Goal: Task Accomplishment & Management: Complete application form

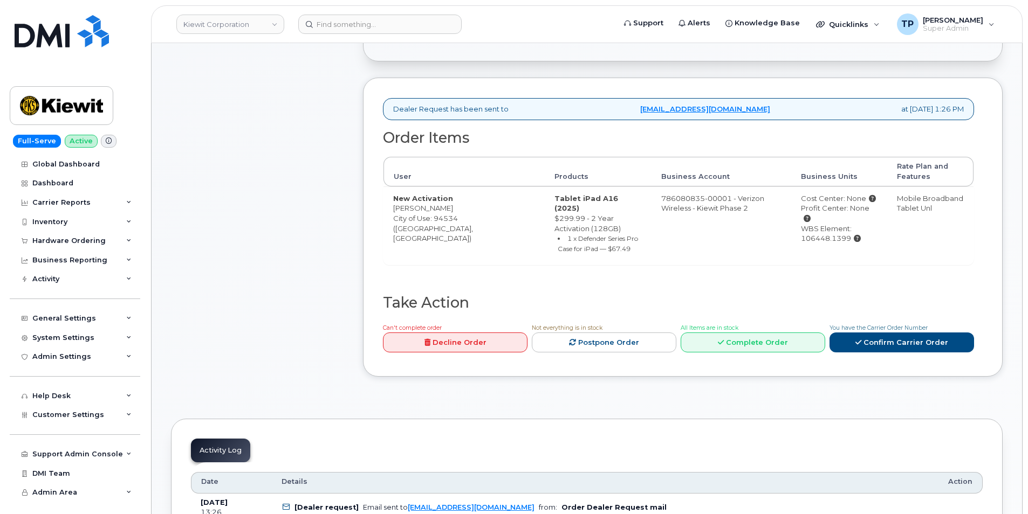
scroll to position [324, 0]
click at [894, 334] on link "Confirm Carrier Order" at bounding box center [901, 342] width 145 height 20
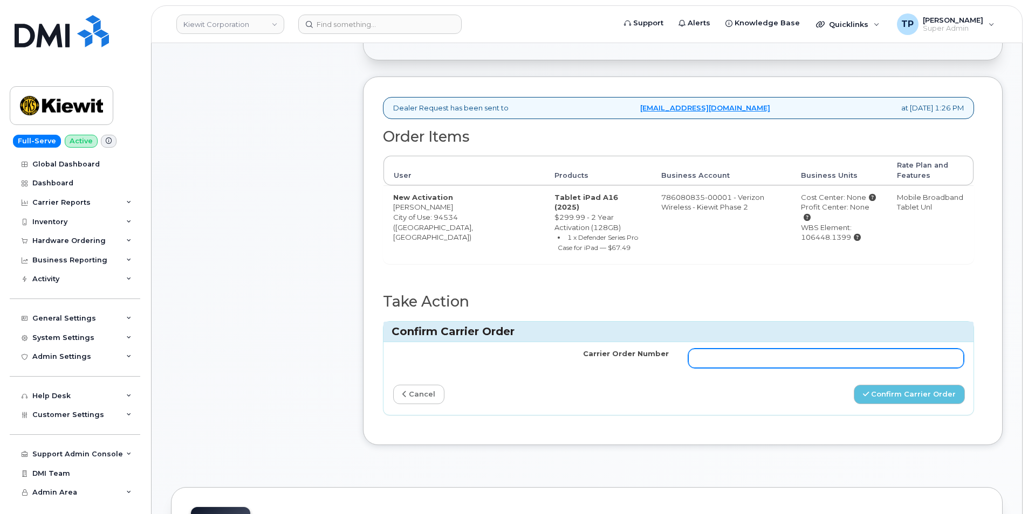
click at [792, 349] on input "Carrier Order Number" at bounding box center [826, 358] width 276 height 19
paste input "MB3000596204734"
type input "MB3000596204734"
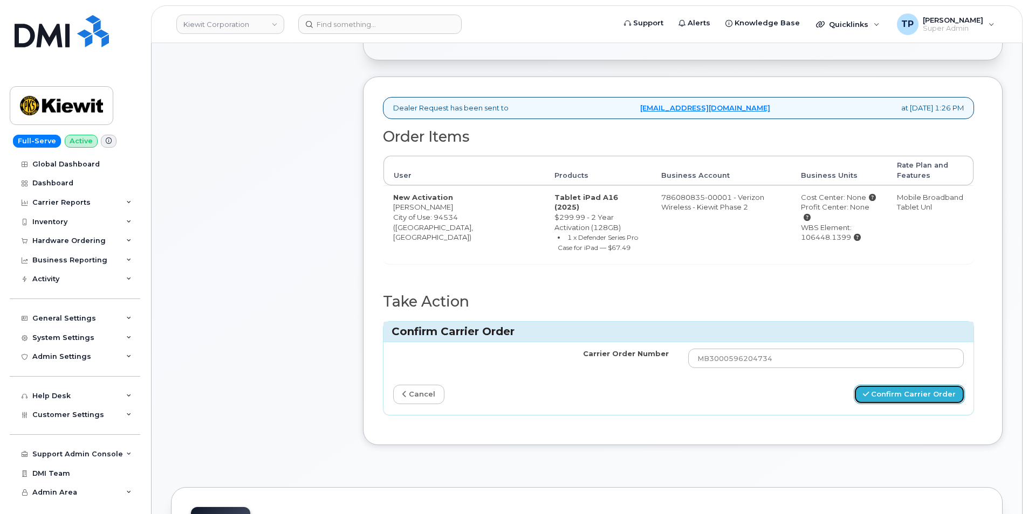
click at [926, 389] on button "Confirm Carrier Order" at bounding box center [909, 395] width 111 height 20
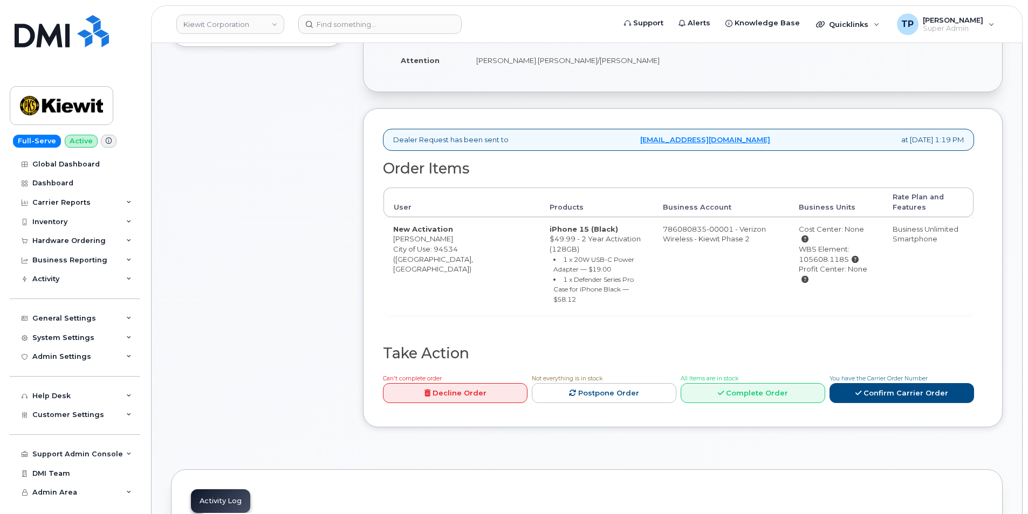
scroll to position [324, 0]
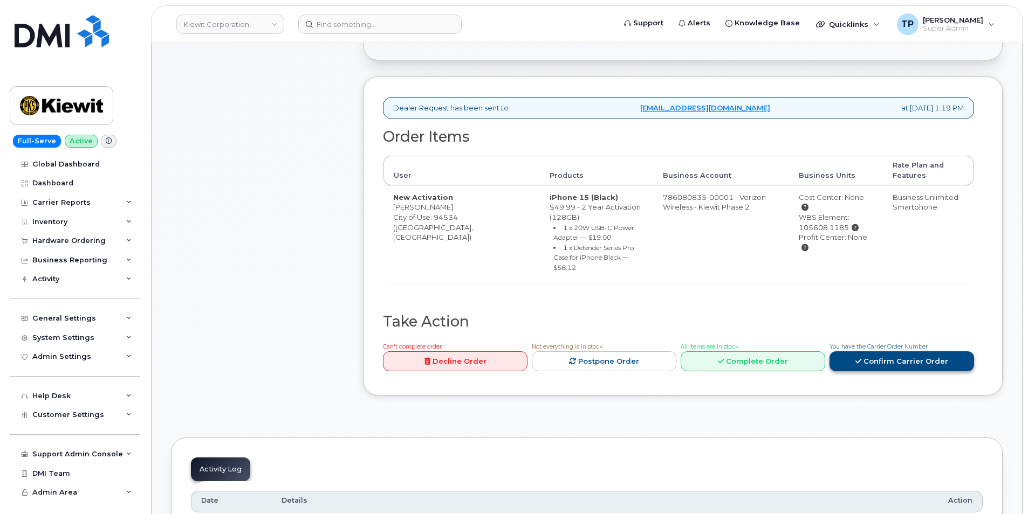
click at [884, 357] on link "Confirm Carrier Order" at bounding box center [901, 362] width 145 height 20
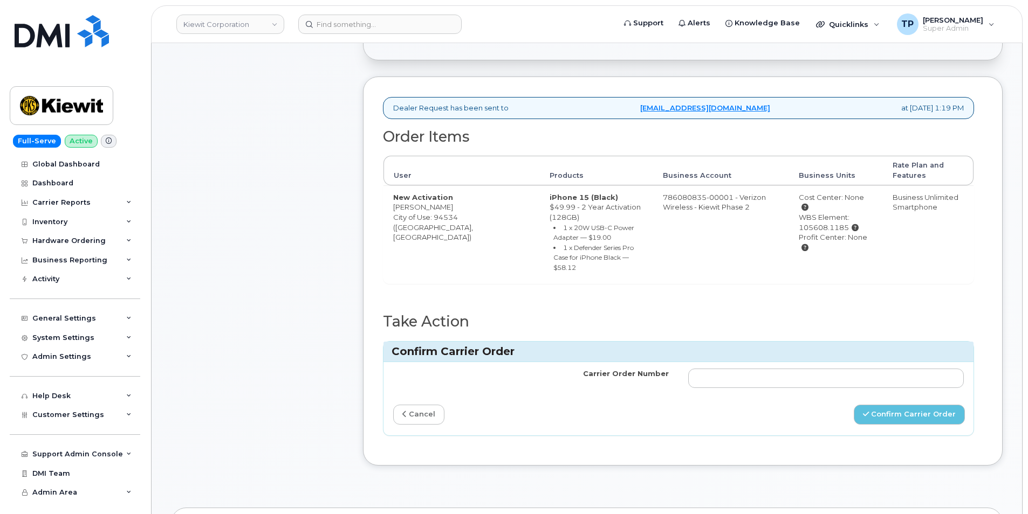
click at [849, 379] on td at bounding box center [825, 378] width 295 height 32
click at [845, 369] on input "Carrier Order Number" at bounding box center [826, 378] width 276 height 19
paste input "MB3000596196317"
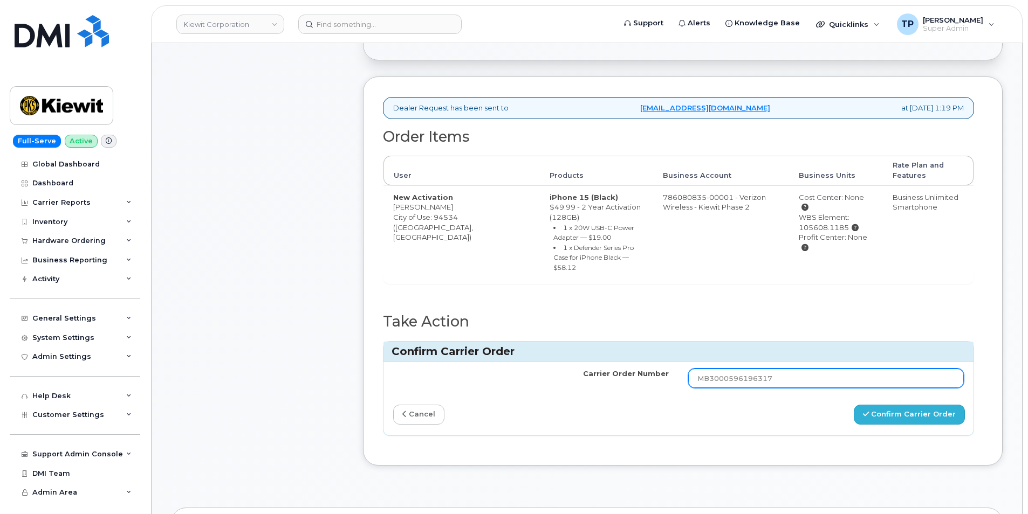
type input "MB3000596196317"
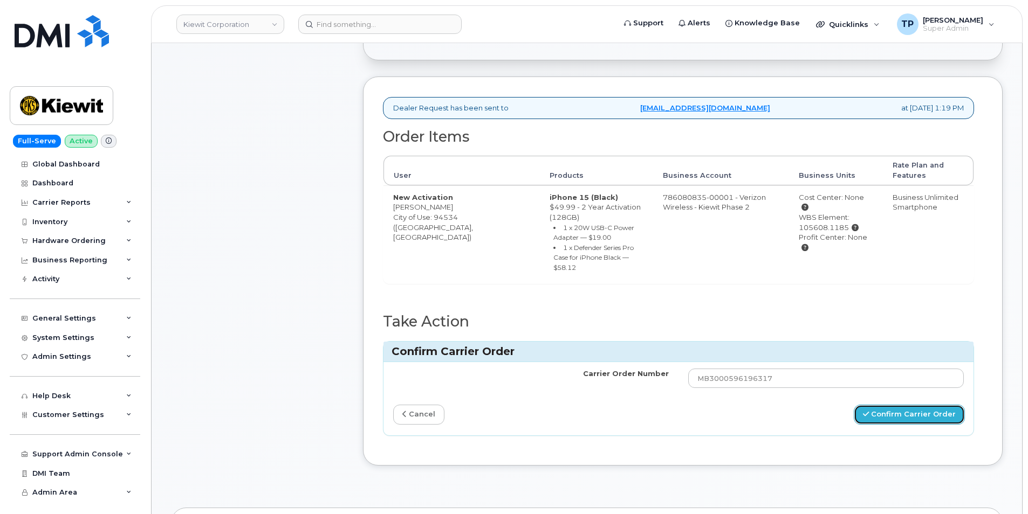
click at [892, 405] on button "Confirm Carrier Order" at bounding box center [909, 415] width 111 height 20
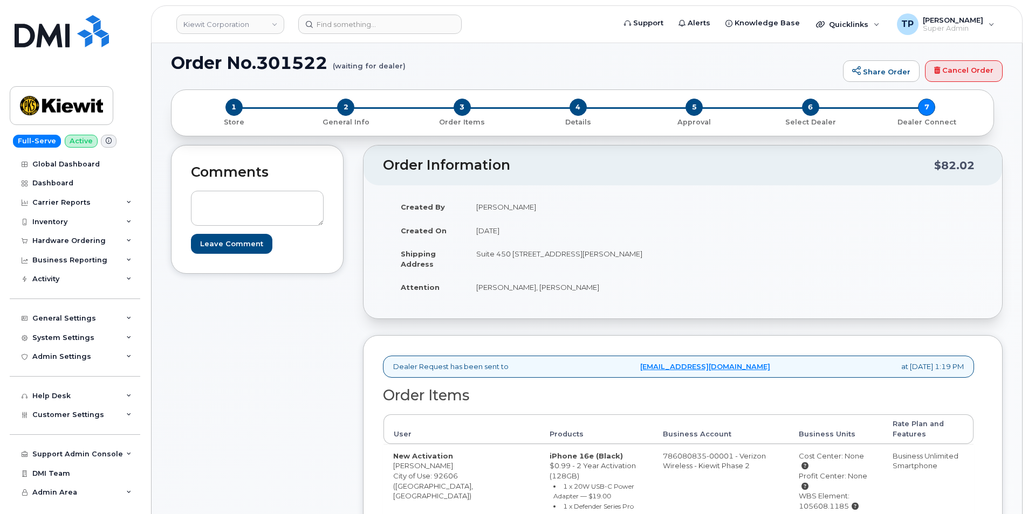
scroll to position [162, 0]
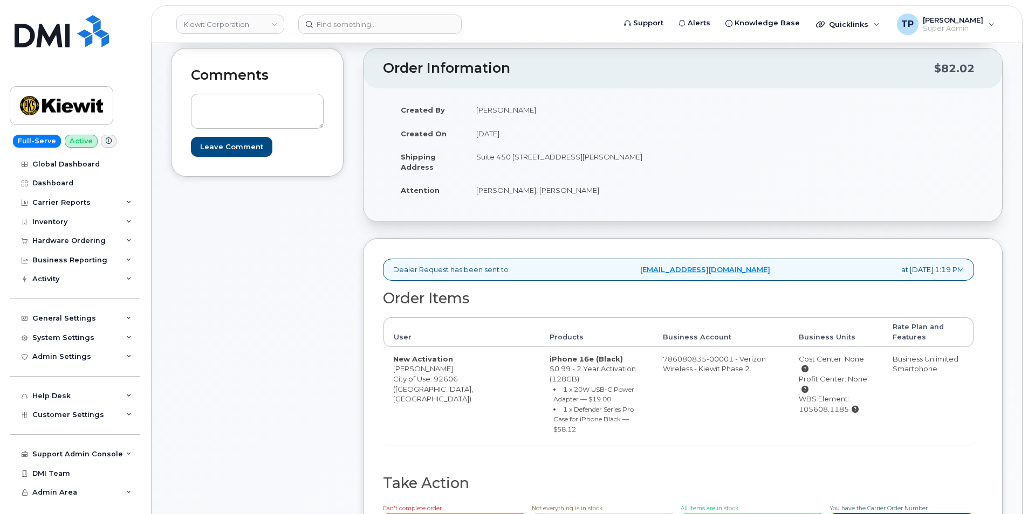
click at [928, 513] on link "Confirm Carrier Order" at bounding box center [901, 523] width 145 height 20
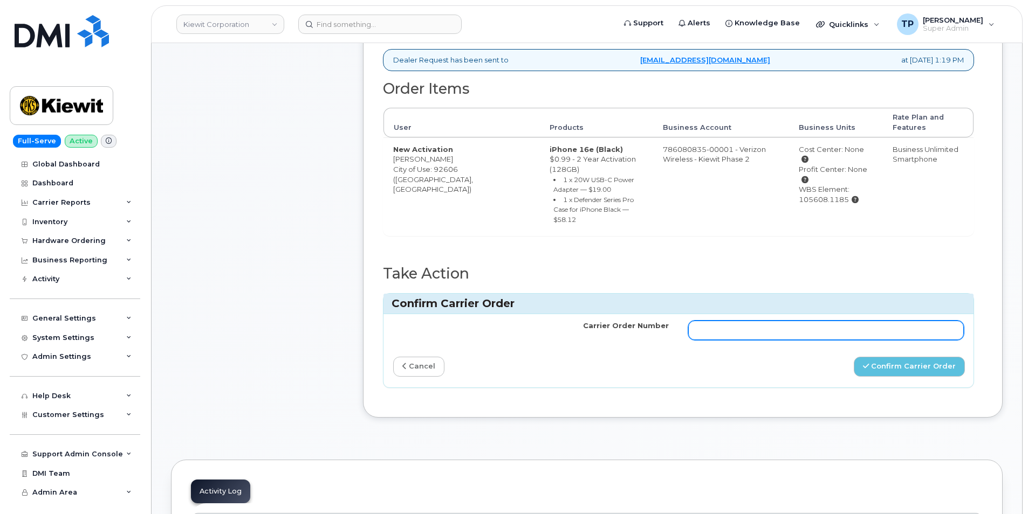
scroll to position [377, 0]
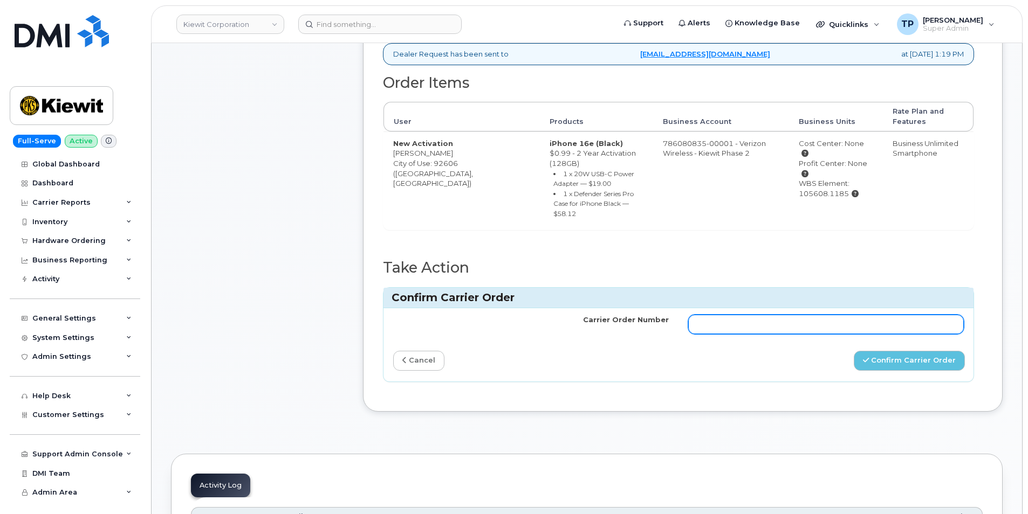
click at [773, 315] on input "Carrier Order Number" at bounding box center [826, 324] width 276 height 19
paste input "MB1000503333178"
type input "MB1000503333178"
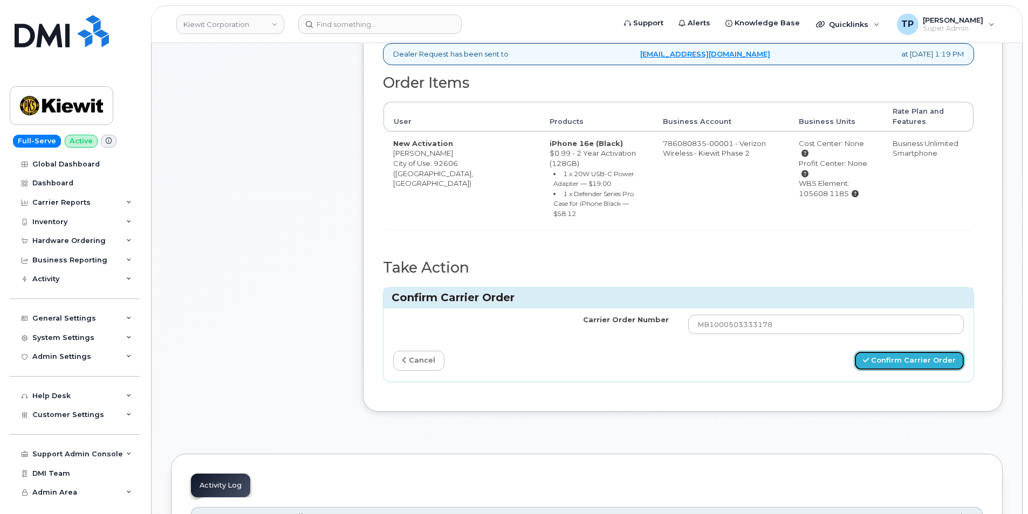
click at [928, 351] on button "Confirm Carrier Order" at bounding box center [909, 361] width 111 height 20
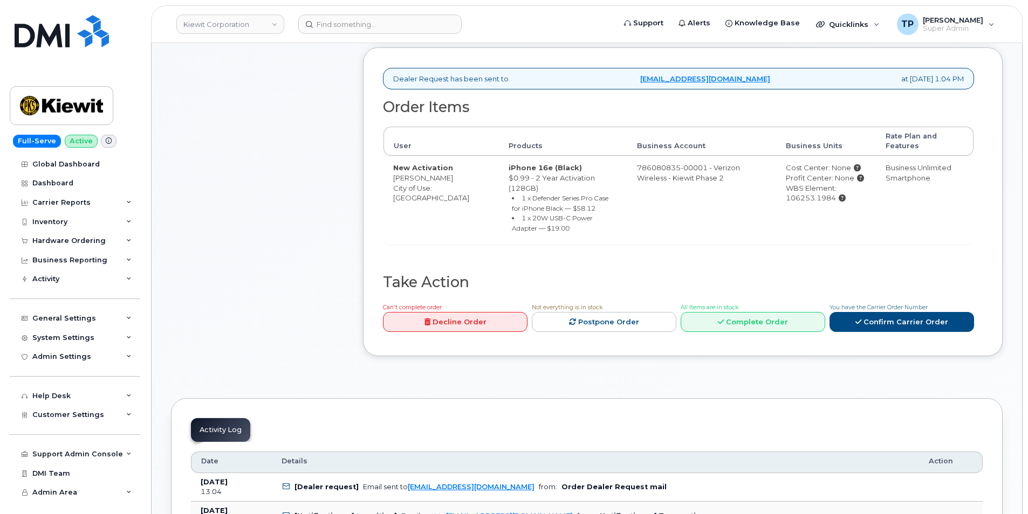
scroll to position [539, 0]
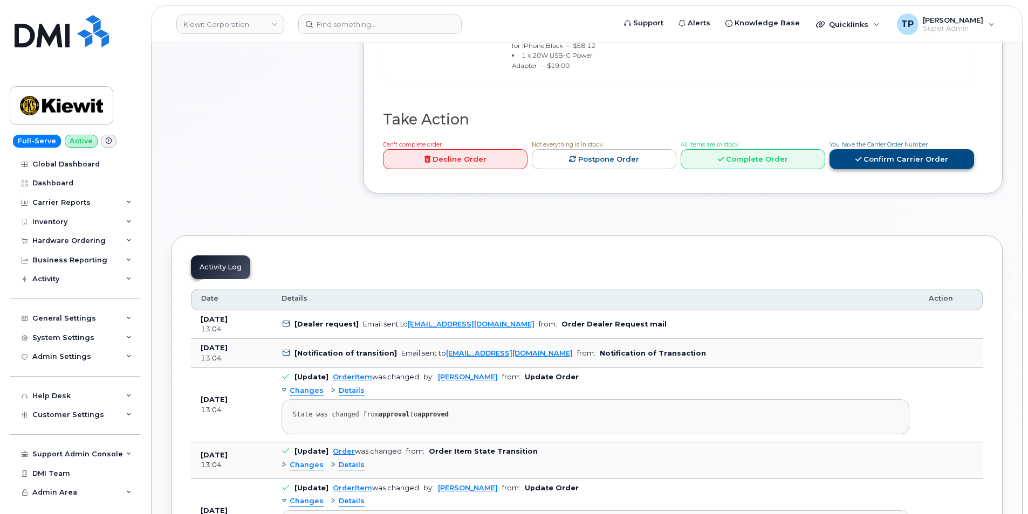
click at [852, 152] on link "Confirm Carrier Order" at bounding box center [901, 159] width 145 height 20
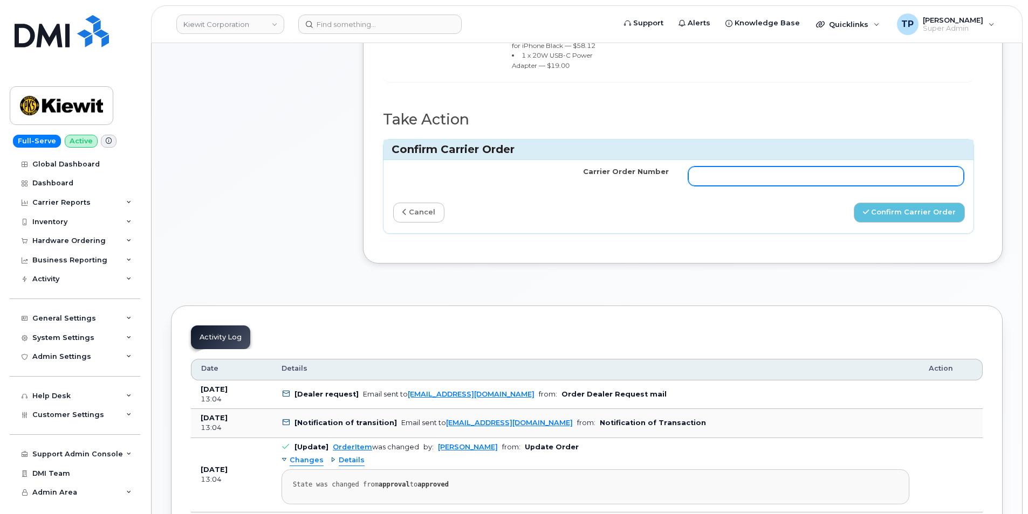
click at [820, 171] on input "Carrier Order Number" at bounding box center [826, 176] width 276 height 19
paste input "MB1000503337267"
type input "MB1000503337267"
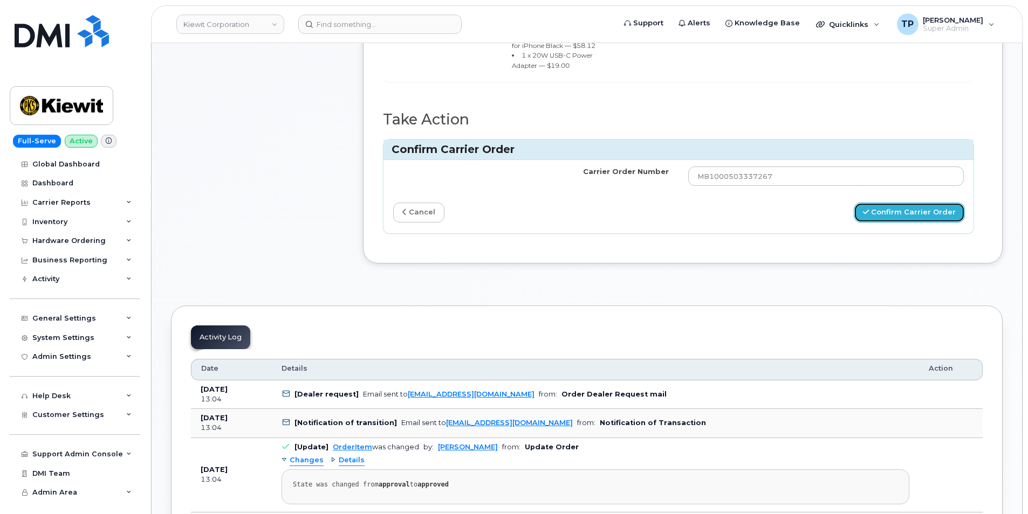
click at [915, 218] on button "Confirm Carrier Order" at bounding box center [909, 213] width 111 height 20
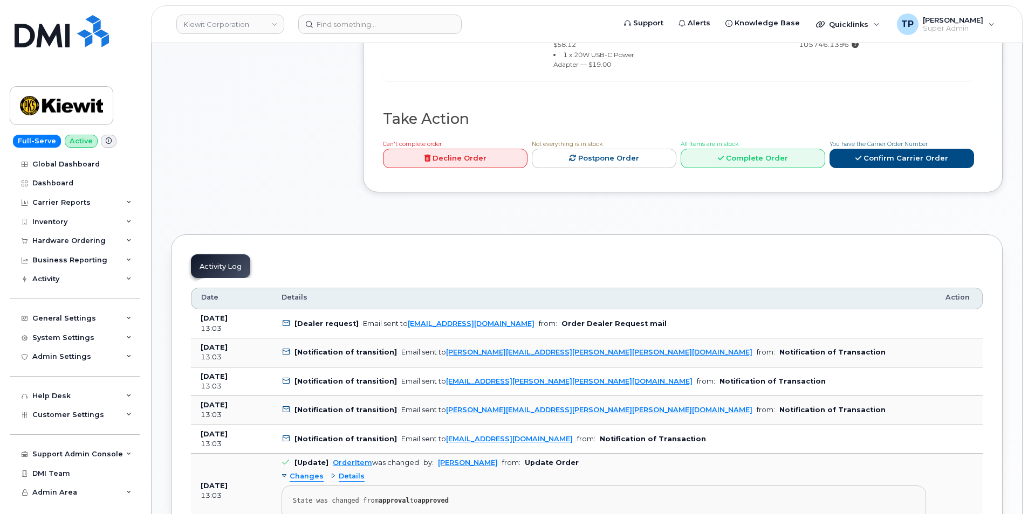
scroll to position [377, 0]
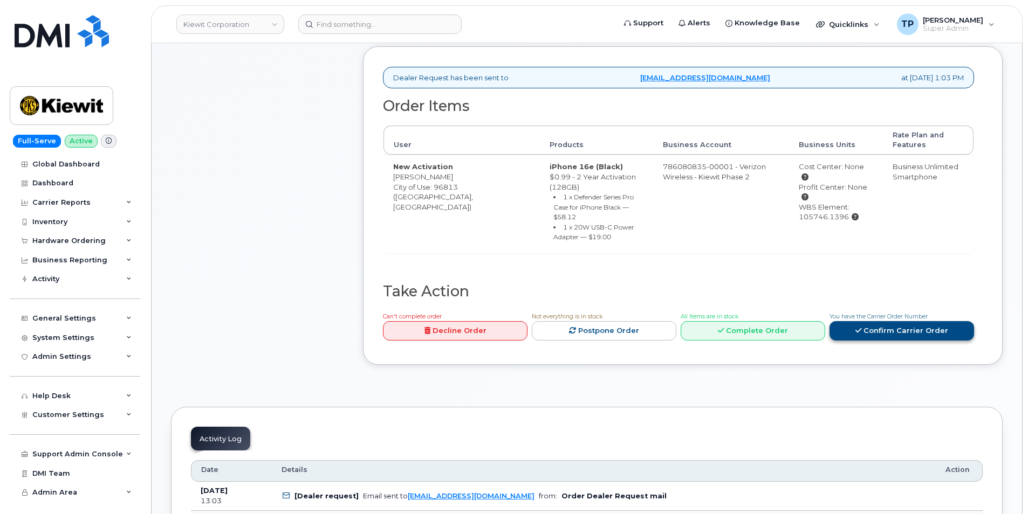
click at [894, 321] on link "Confirm Carrier Order" at bounding box center [901, 331] width 145 height 20
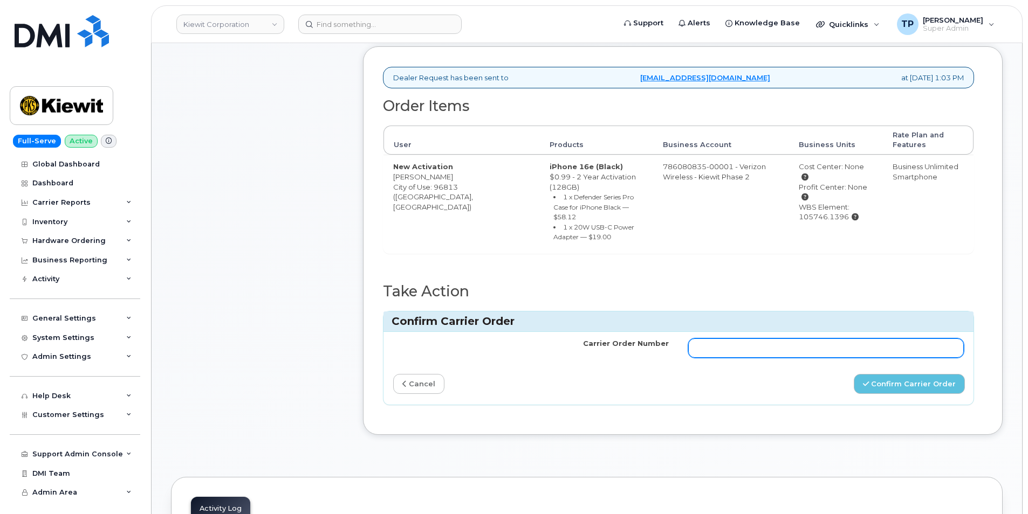
click at [838, 339] on input "Carrier Order Number" at bounding box center [826, 348] width 276 height 19
paste input "MB1000503337253"
type input "MB1000503337253"
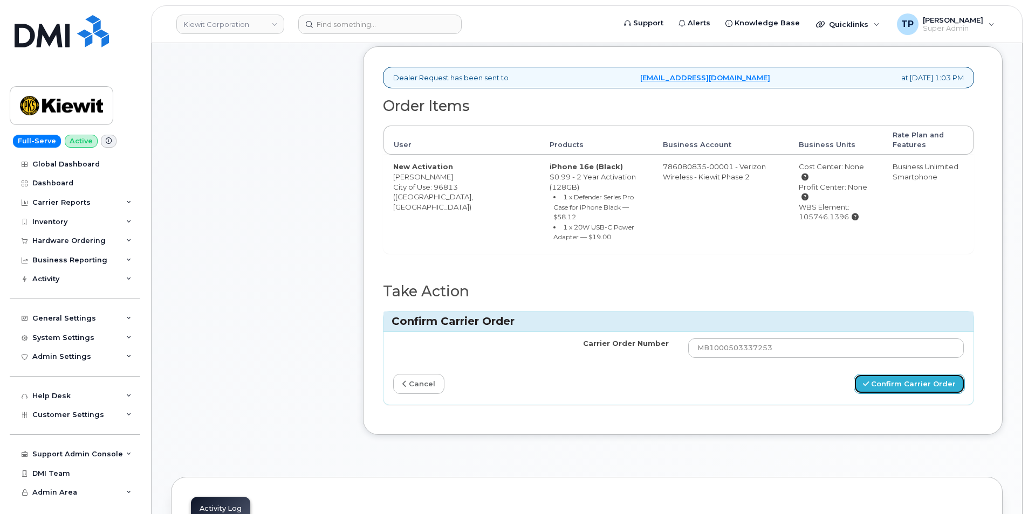
click at [902, 374] on button "Confirm Carrier Order" at bounding box center [909, 384] width 111 height 20
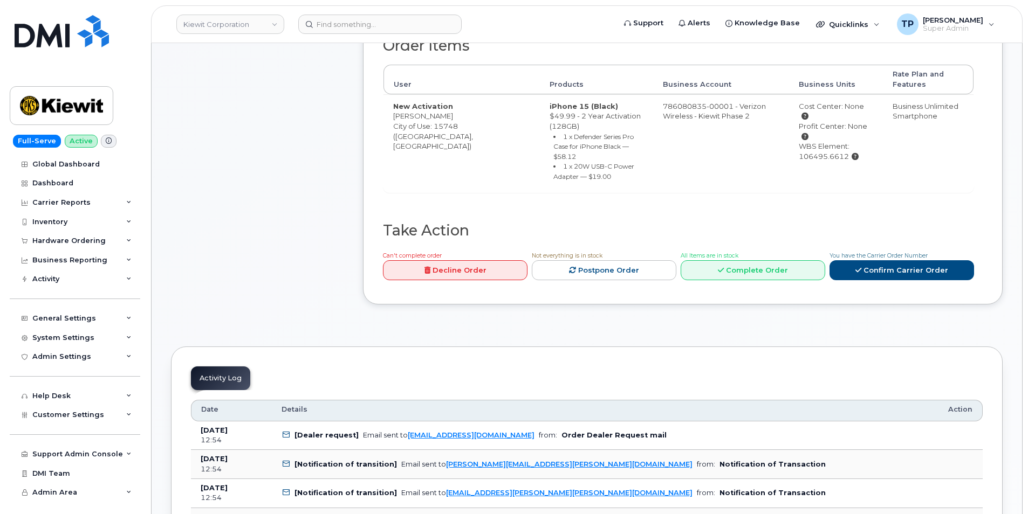
scroll to position [431, 0]
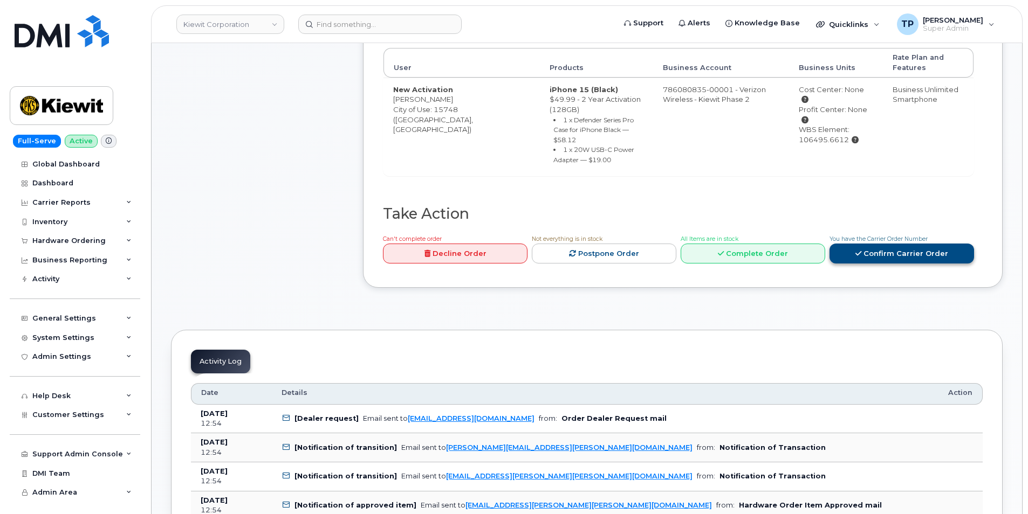
click at [872, 244] on link "Confirm Carrier Order" at bounding box center [901, 254] width 145 height 20
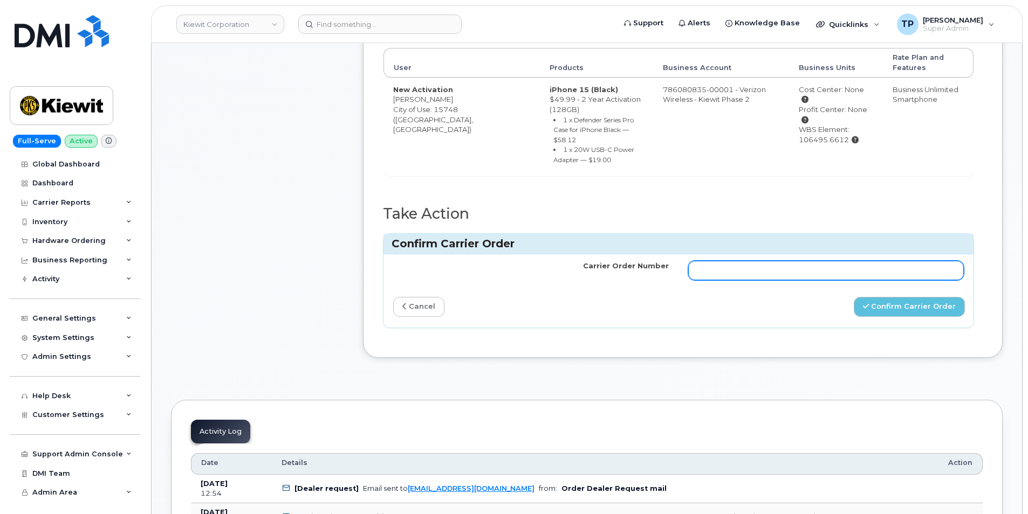
click at [871, 255] on td at bounding box center [825, 271] width 295 height 32
click at [871, 261] on input "Carrier Order Number" at bounding box center [826, 270] width 276 height 19
paste input "MB1000503329519"
type input "MB1000503329519"
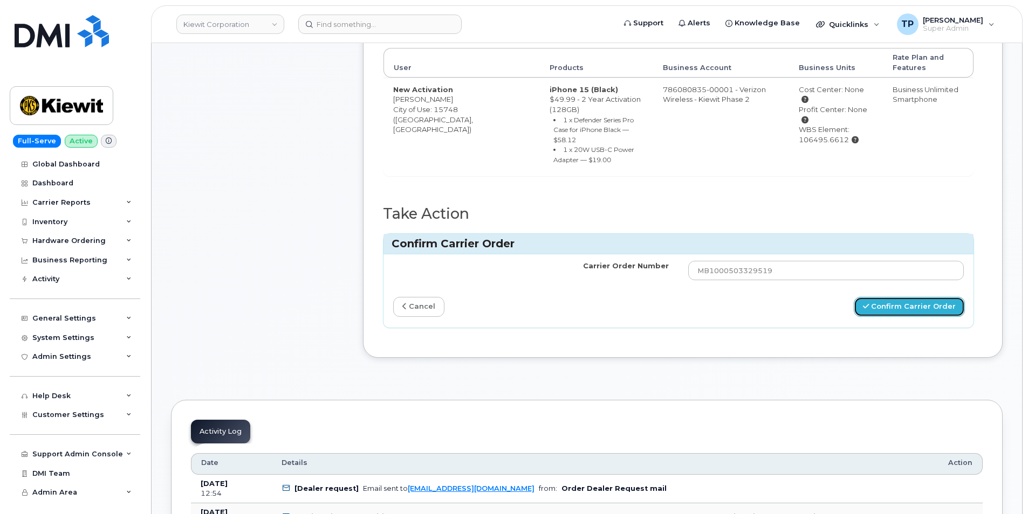
click at [901, 297] on button "Confirm Carrier Order" at bounding box center [909, 307] width 111 height 20
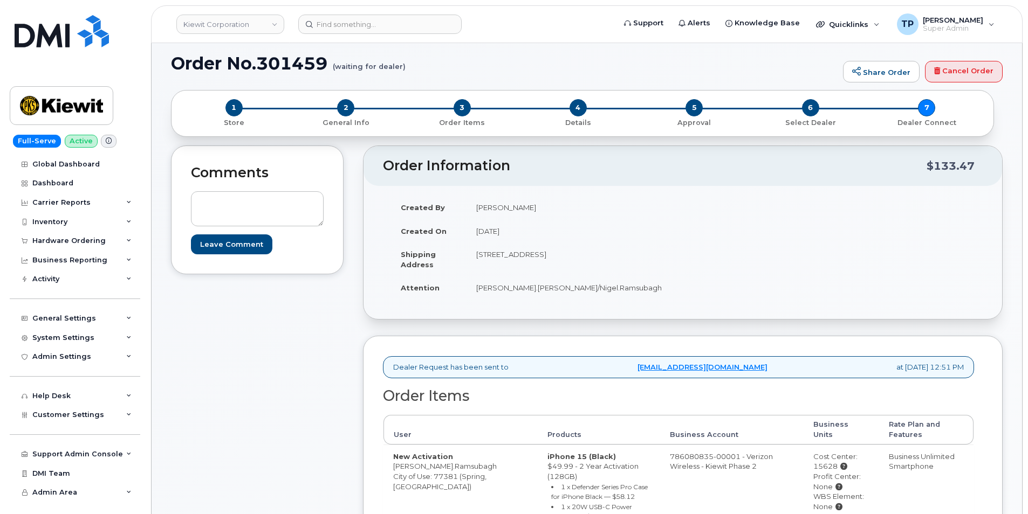
scroll to position [324, 0]
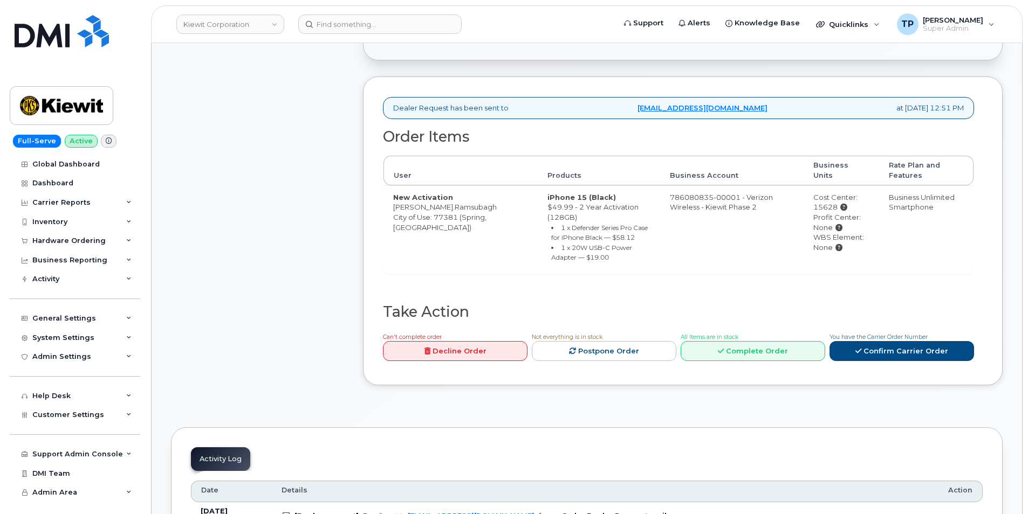
click at [907, 332] on div "You have the Carrier Order Number Confirm Carrier Order" at bounding box center [901, 347] width 145 height 30
click at [904, 341] on link "Confirm Carrier Order" at bounding box center [901, 351] width 145 height 20
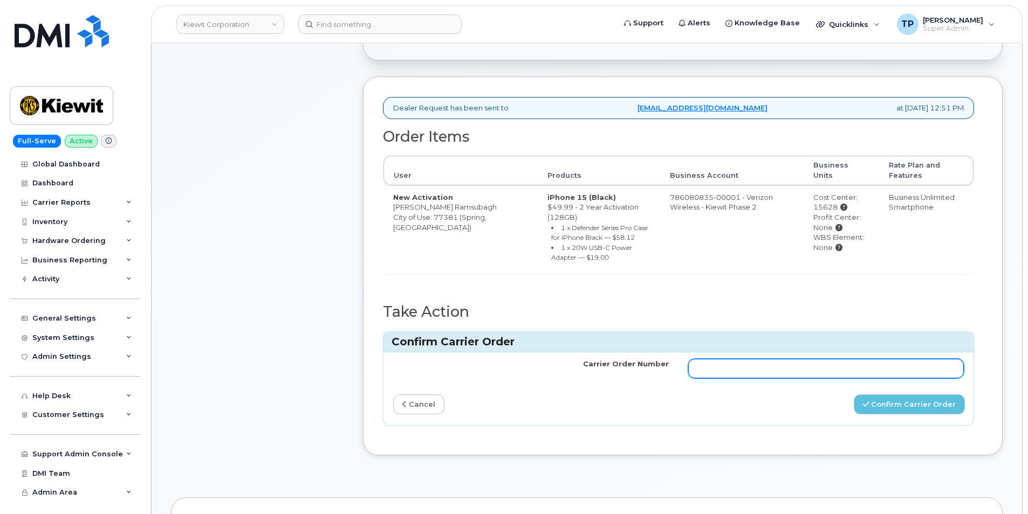
click at [861, 359] on input "Carrier Order Number" at bounding box center [826, 368] width 276 height 19
paste input "MB3000596192780"
type input "MB3000596192780"
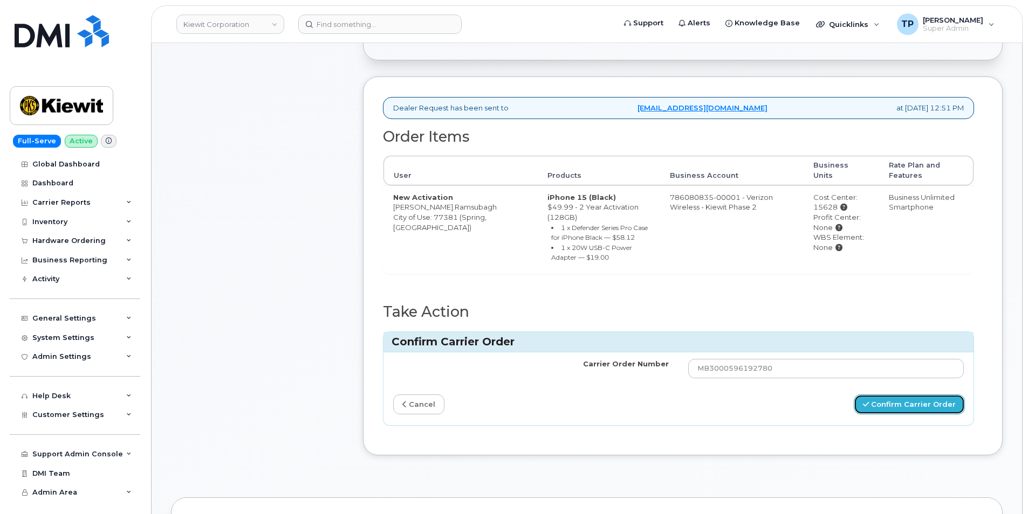
click at [887, 395] on button "Confirm Carrier Order" at bounding box center [909, 405] width 111 height 20
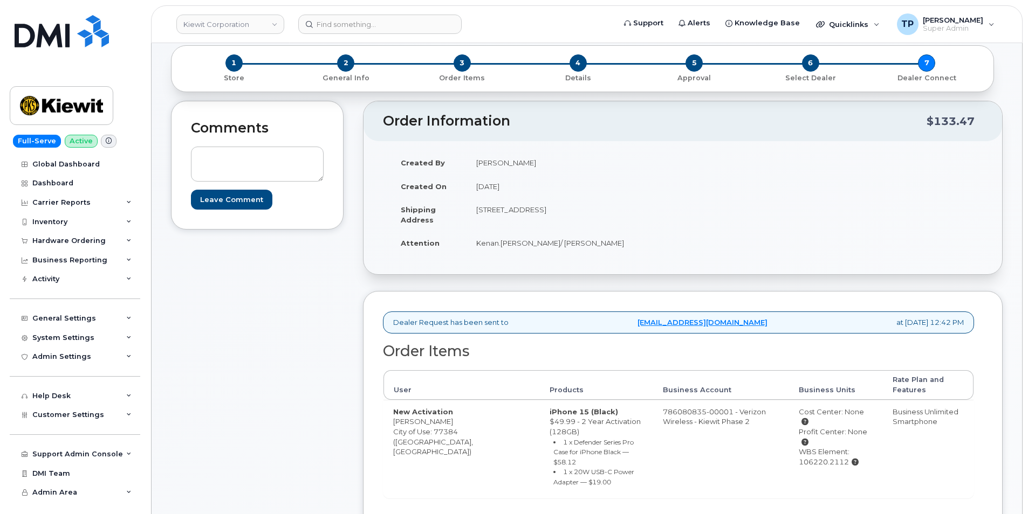
scroll to position [270, 0]
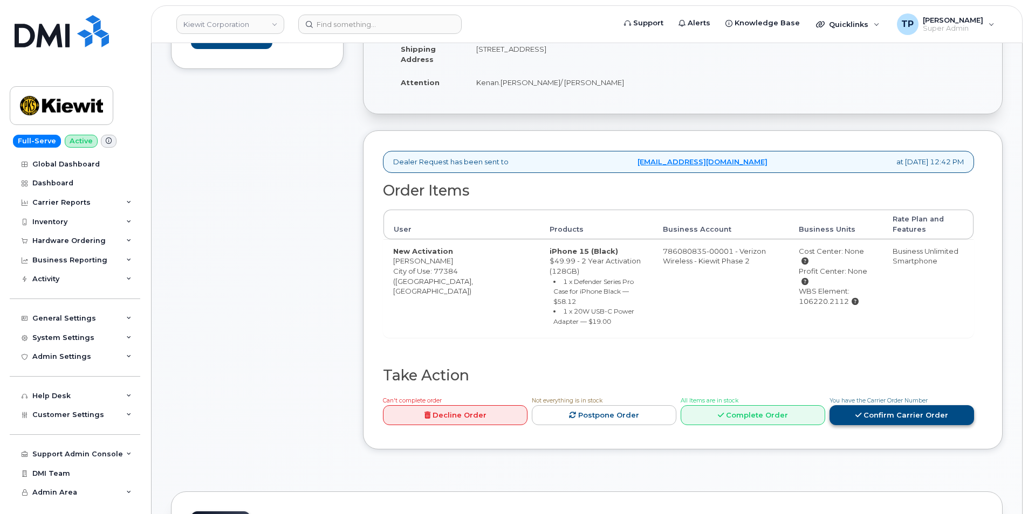
click at [874, 406] on link "Confirm Carrier Order" at bounding box center [901, 416] width 145 height 20
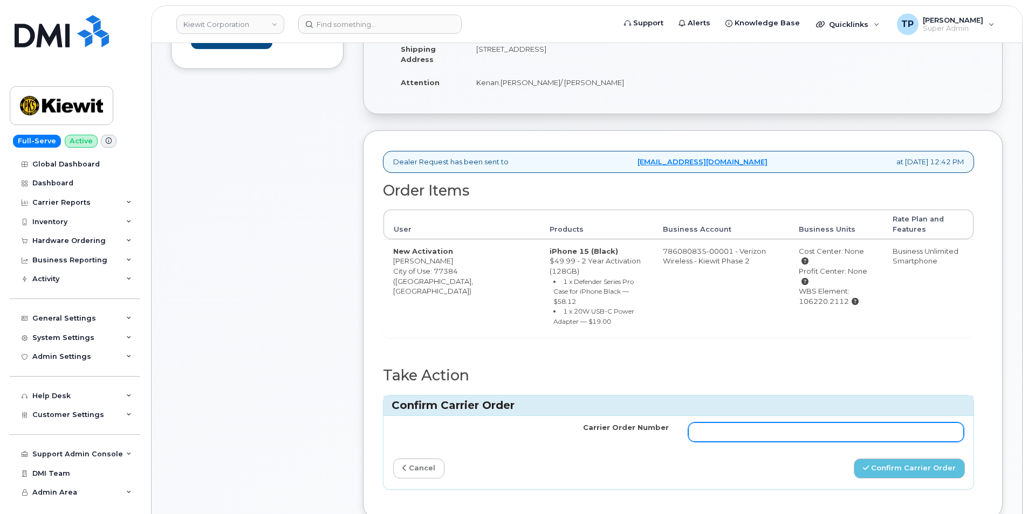
click at [834, 423] on input "Carrier Order Number" at bounding box center [826, 432] width 276 height 19
paste input "MB1000503327723"
type input "MB1000503327723"
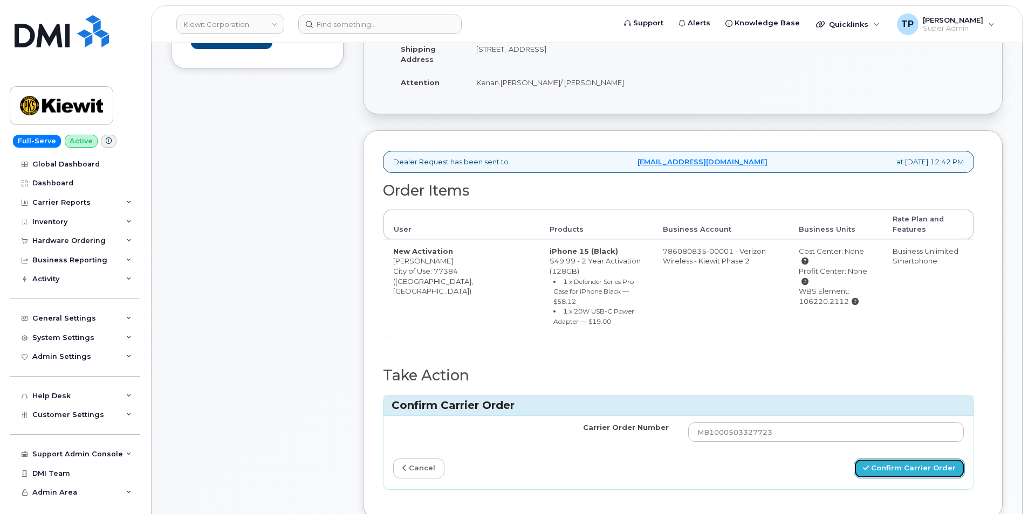
click at [914, 459] on button "Confirm Carrier Order" at bounding box center [909, 469] width 111 height 20
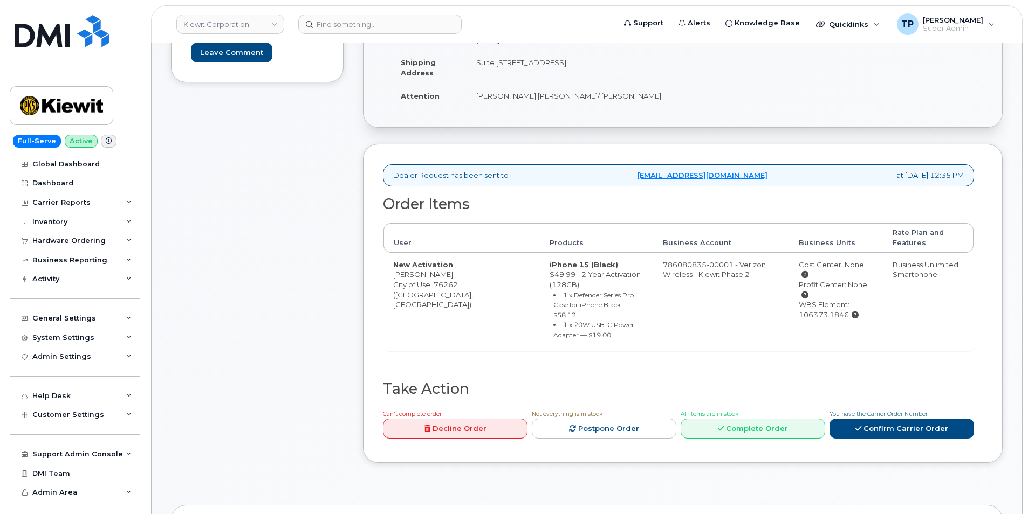
scroll to position [270, 0]
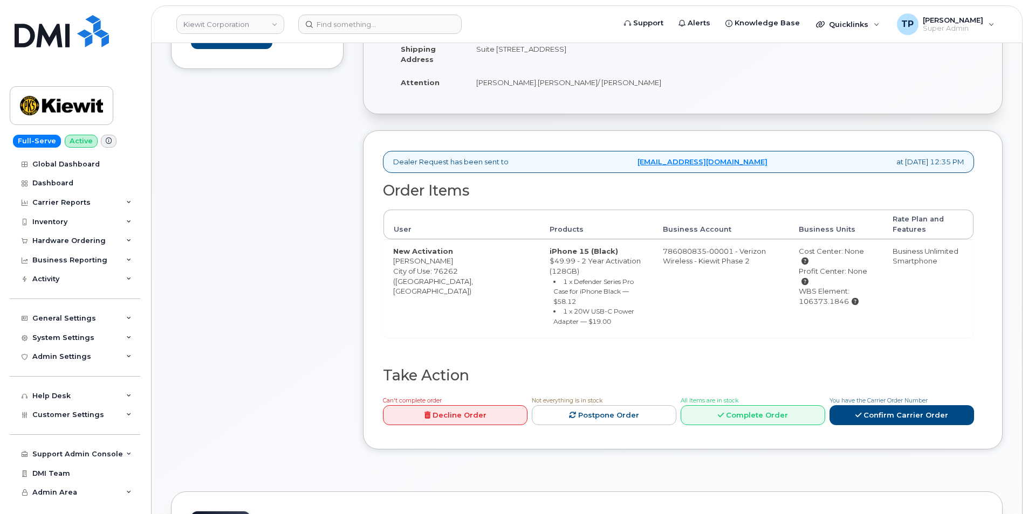
click at [935, 418] on div "Can't complete order Decline Order Not everything is in stock Postpone Order Al…" at bounding box center [676, 412] width 595 height 35
click at [923, 406] on link "Confirm Carrier Order" at bounding box center [901, 416] width 145 height 20
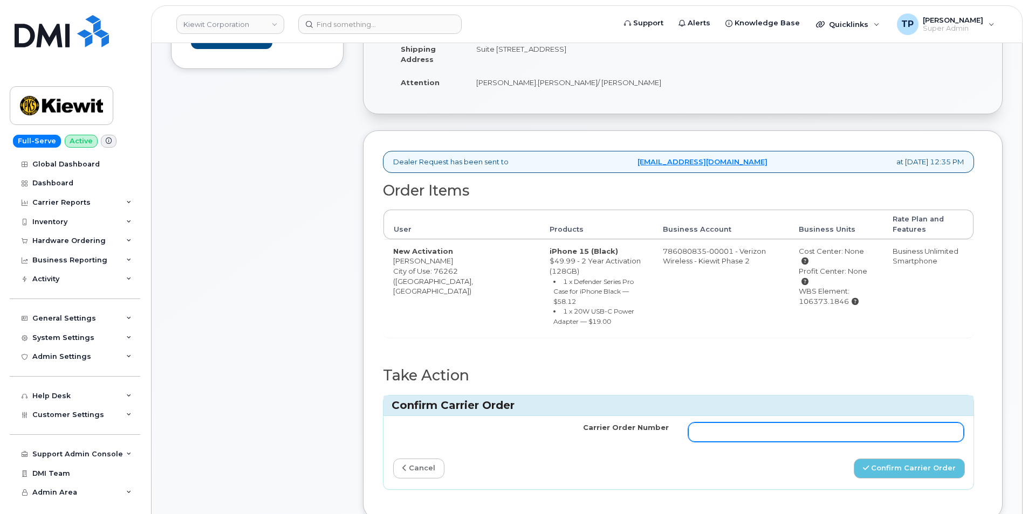
click at [884, 431] on input "Carrier Order Number" at bounding box center [826, 432] width 276 height 19
paste input "MB3000596186854"
type input "MB3000596186854"
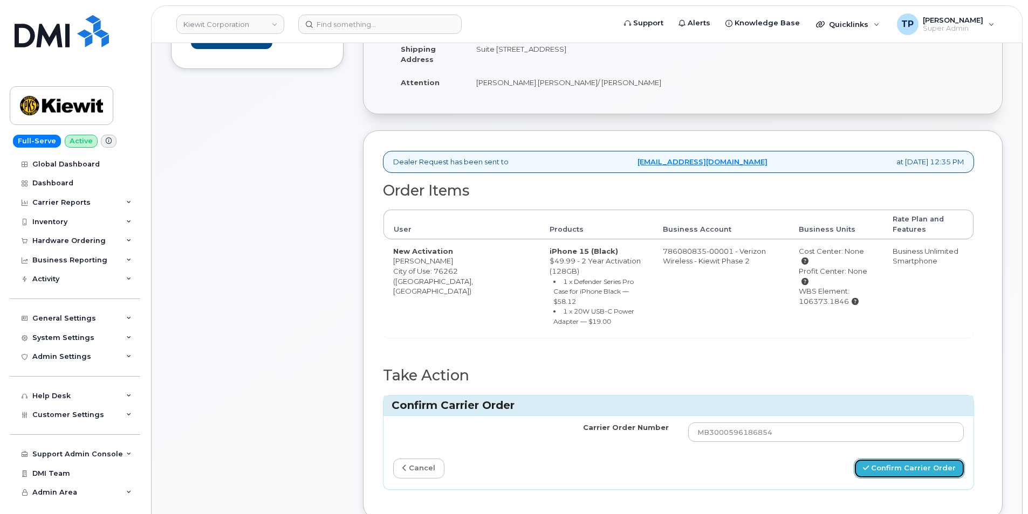
click at [899, 461] on button "Confirm Carrier Order" at bounding box center [909, 469] width 111 height 20
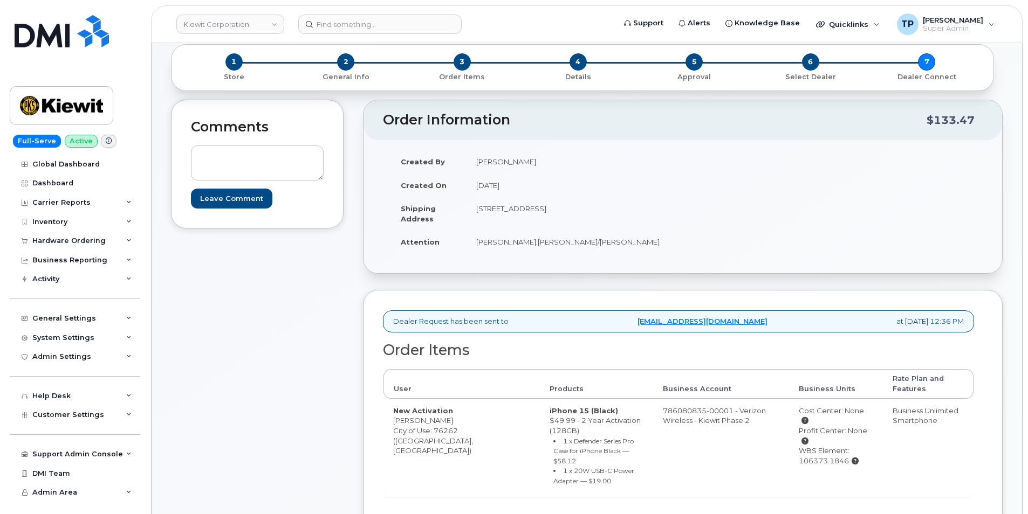
scroll to position [324, 0]
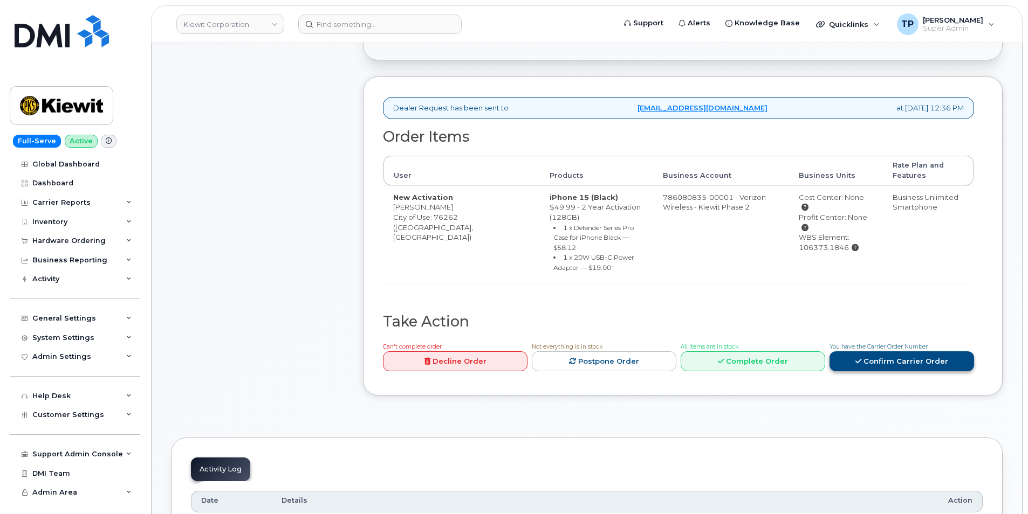
click at [937, 354] on link "Confirm Carrier Order" at bounding box center [901, 362] width 145 height 20
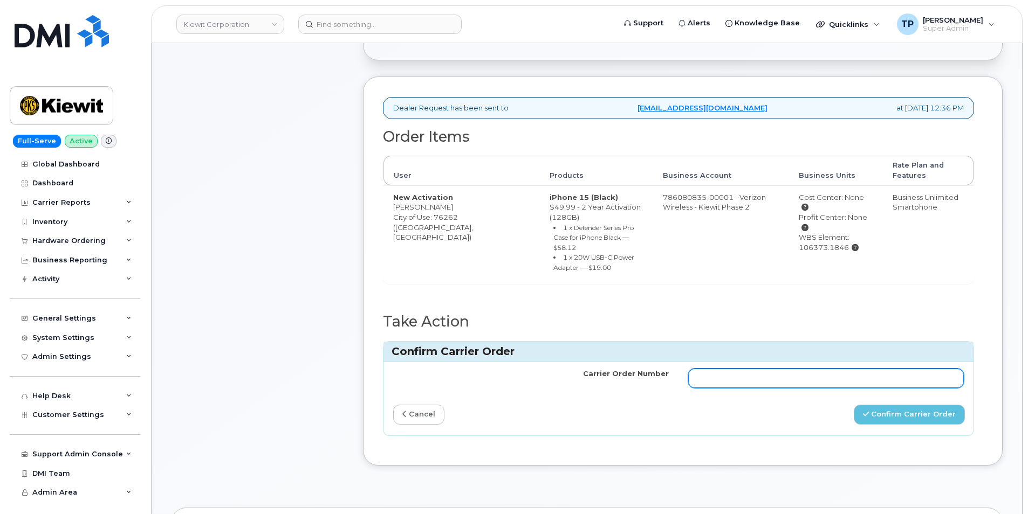
click at [863, 372] on input "Carrier Order Number" at bounding box center [826, 378] width 276 height 19
paste input "MB3000596190504"
type input "MB3000596190504"
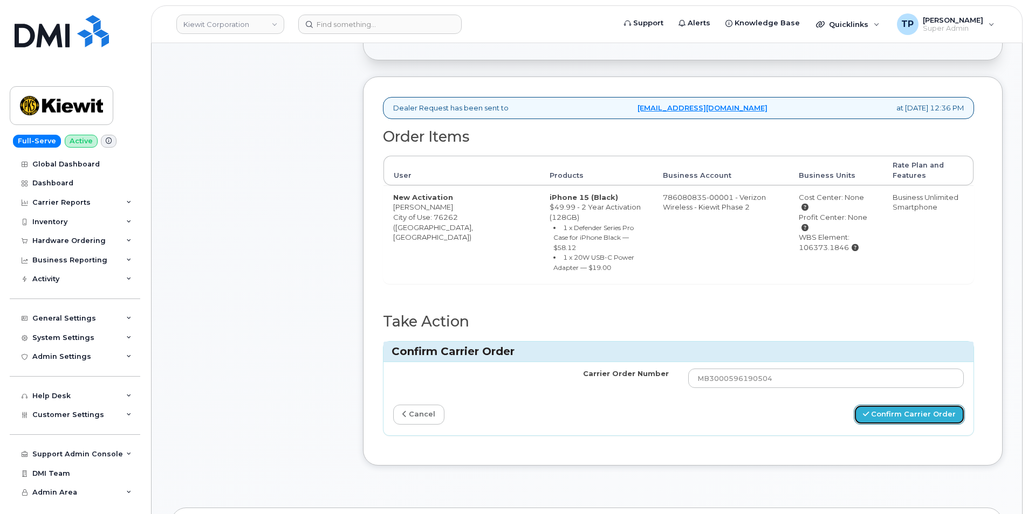
click at [901, 406] on button "Confirm Carrier Order" at bounding box center [909, 415] width 111 height 20
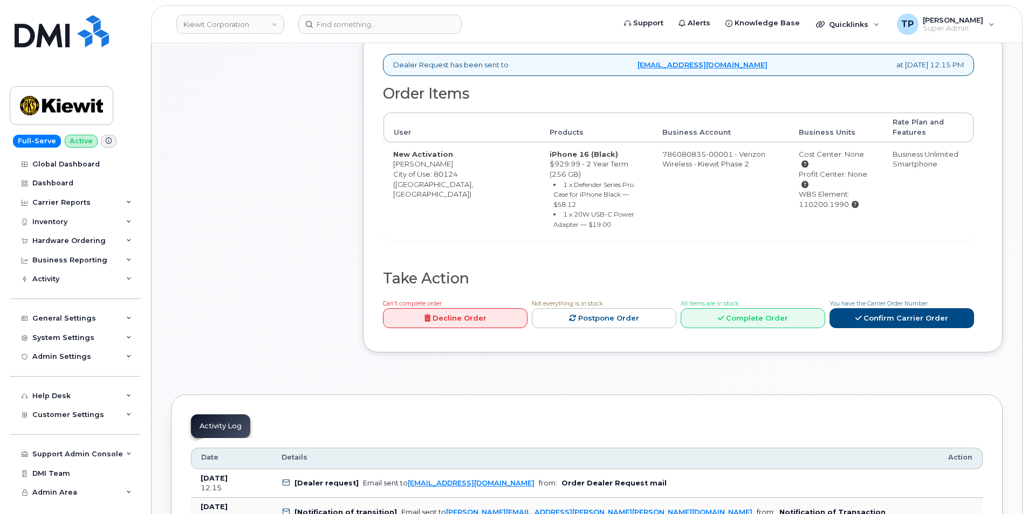
scroll to position [377, 0]
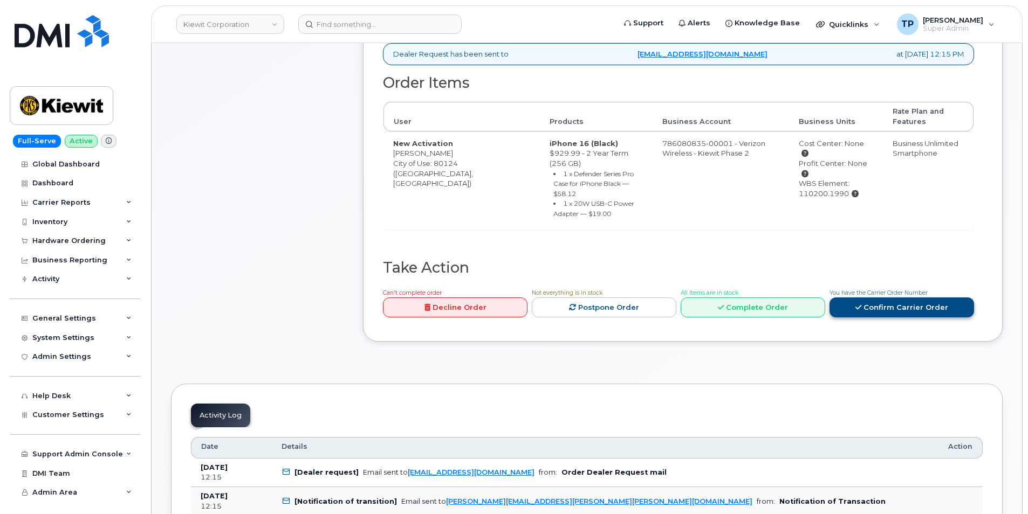
click at [862, 298] on link "Confirm Carrier Order" at bounding box center [901, 308] width 145 height 20
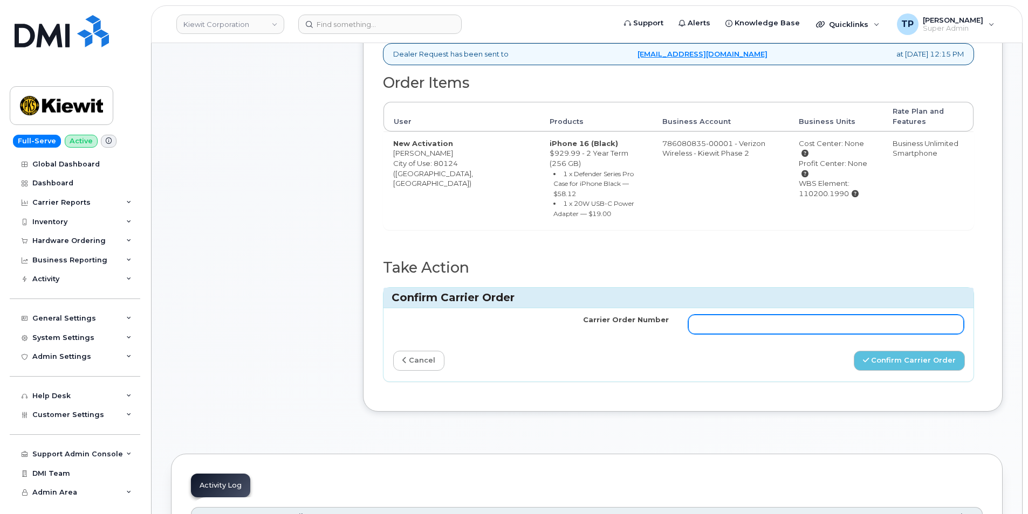
click at [857, 315] on input "Carrier Order Number" at bounding box center [826, 324] width 276 height 19
paste input "MB1000503319701"
type input "MB1000503319701"
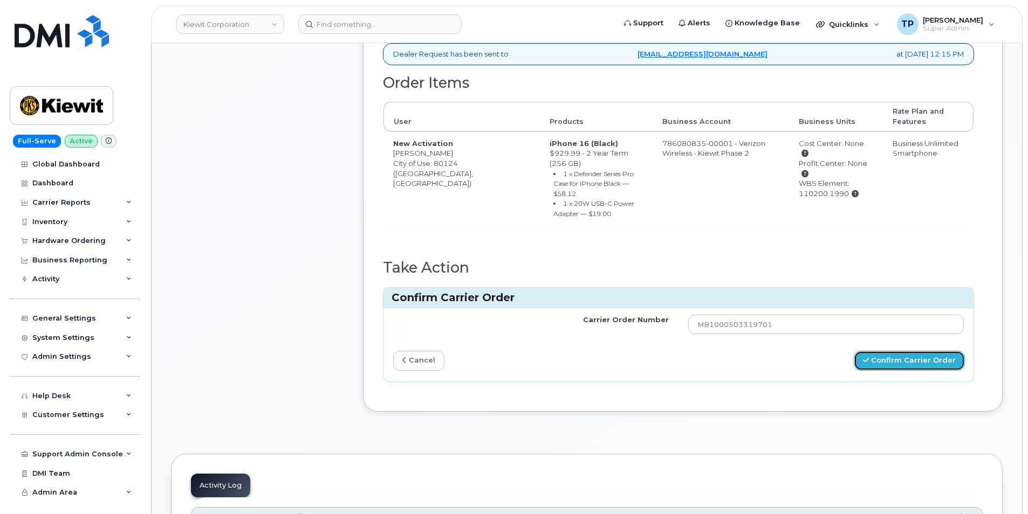
click at [883, 351] on button "Confirm Carrier Order" at bounding box center [909, 361] width 111 height 20
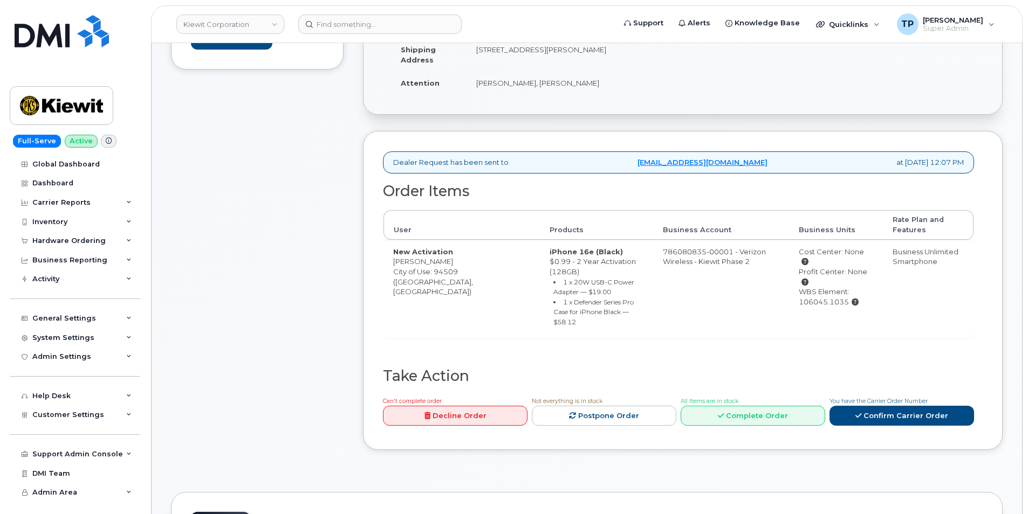
scroll to position [270, 0]
click at [871, 406] on link "Confirm Carrier Order" at bounding box center [901, 416] width 145 height 20
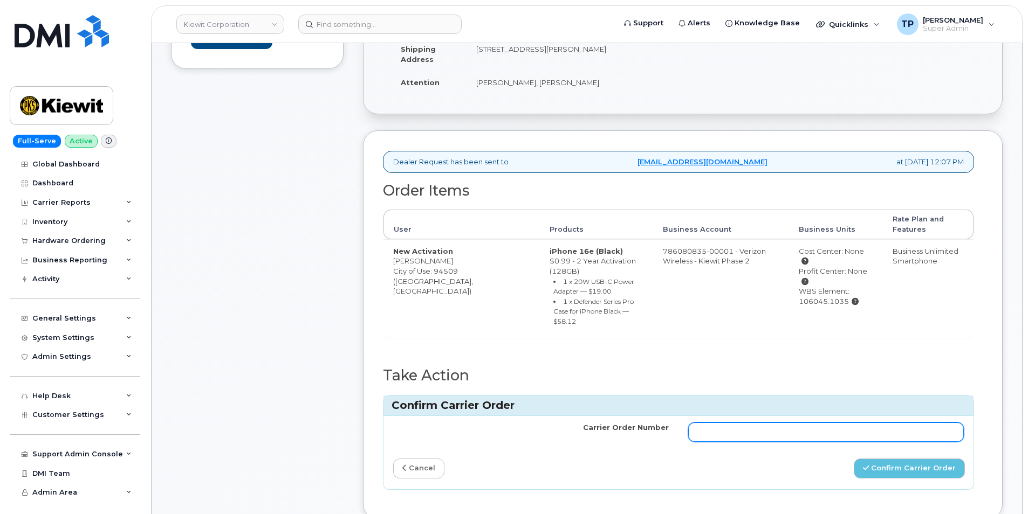
click at [845, 423] on input "Carrier Order Number" at bounding box center [826, 432] width 276 height 19
paste input "MB3000596182764"
type input "MB3000596182764"
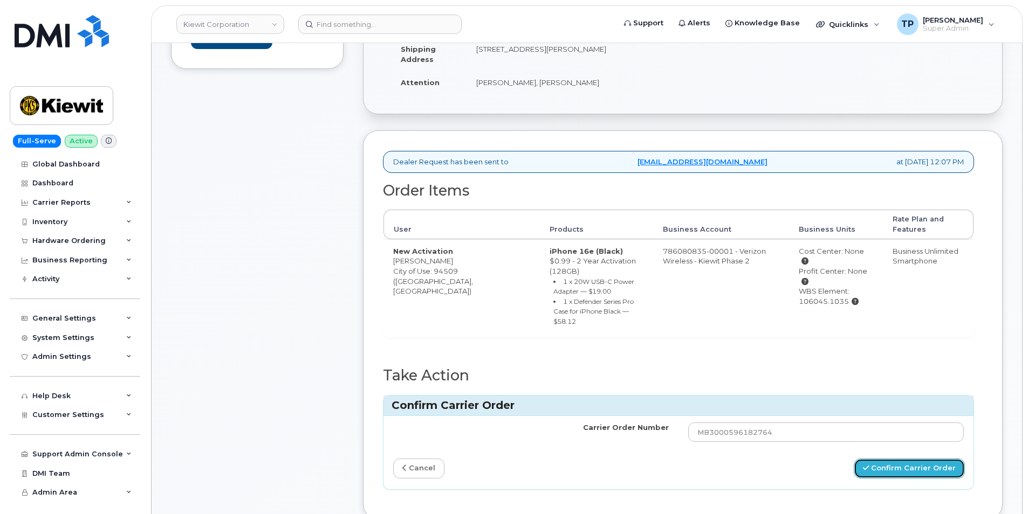
click at [884, 459] on button "Confirm Carrier Order" at bounding box center [909, 469] width 111 height 20
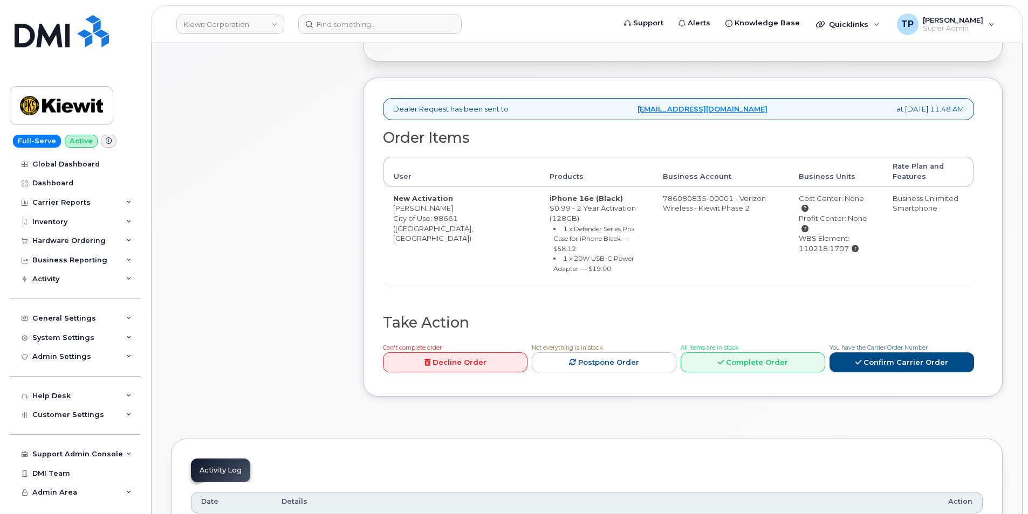
scroll to position [324, 0]
click at [870, 352] on link "Confirm Carrier Order" at bounding box center [901, 362] width 145 height 20
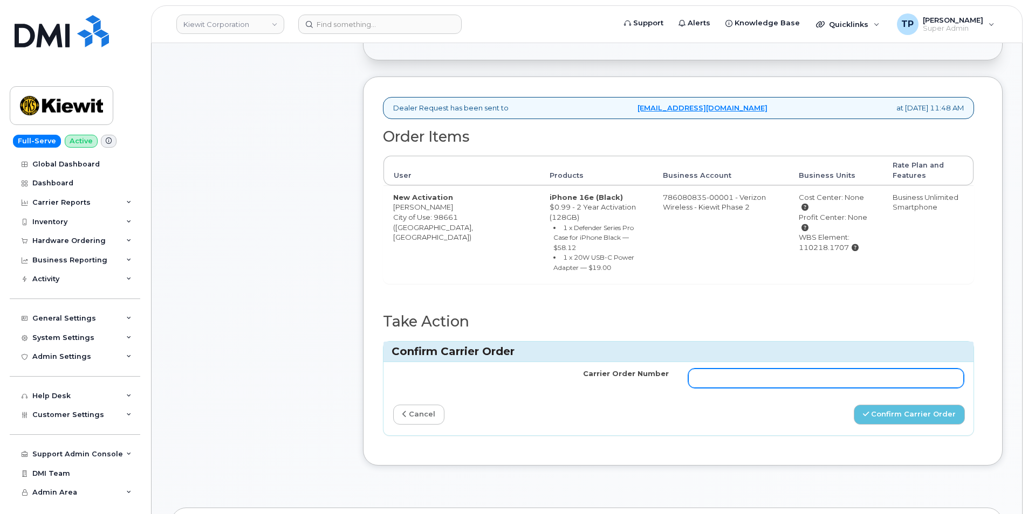
click at [867, 371] on input "Carrier Order Number" at bounding box center [826, 378] width 276 height 19
paste input "MB1000503309801"
type input "MB1000503309801"
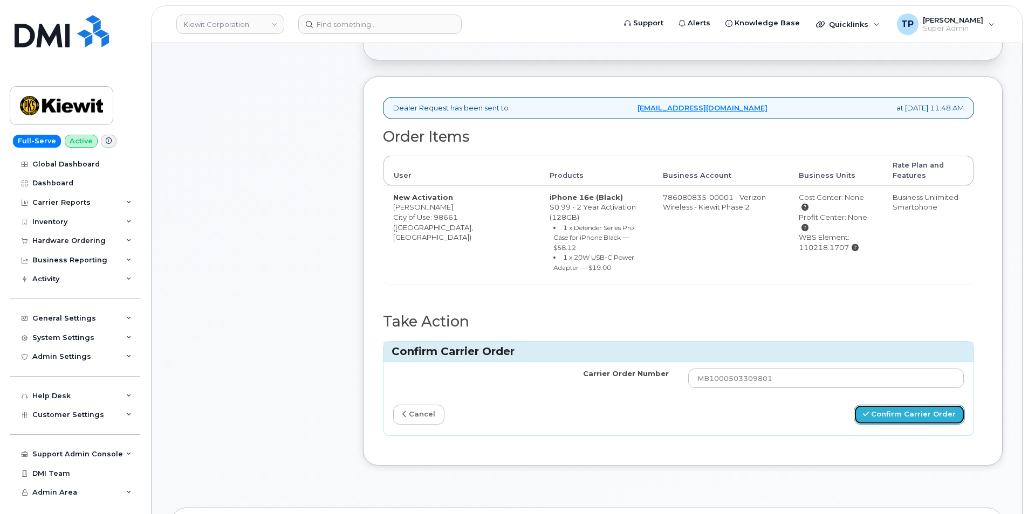
click at [902, 406] on button "Confirm Carrier Order" at bounding box center [909, 415] width 111 height 20
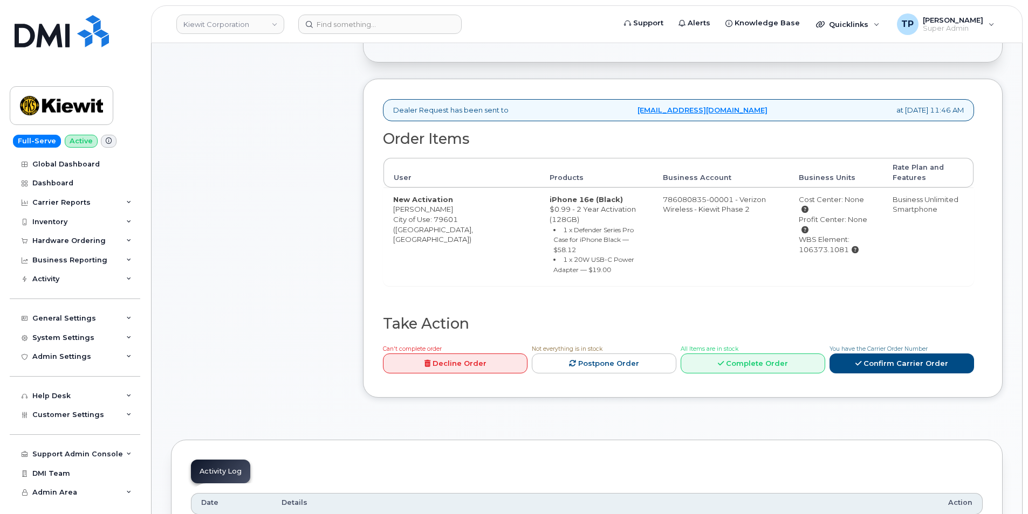
scroll to position [324, 0]
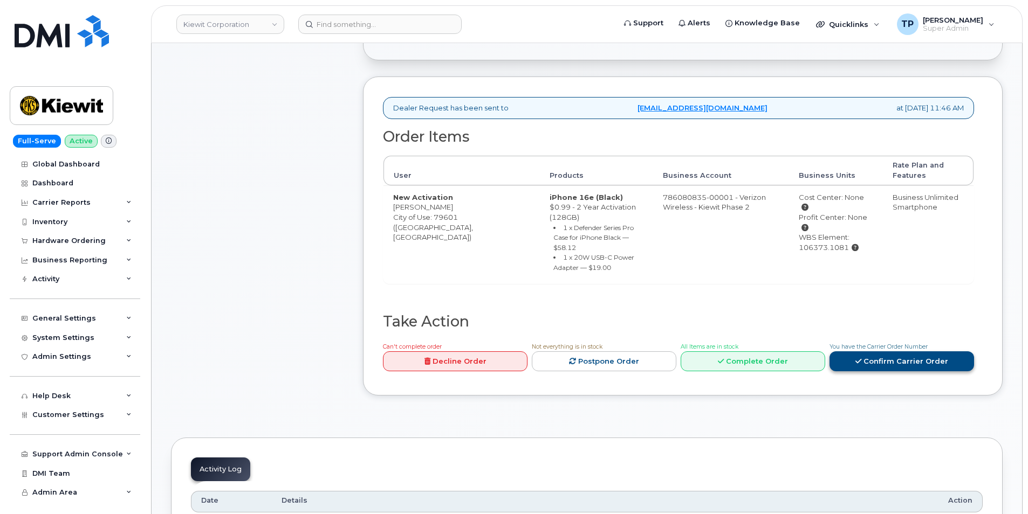
click at [901, 352] on link "Confirm Carrier Order" at bounding box center [901, 362] width 145 height 20
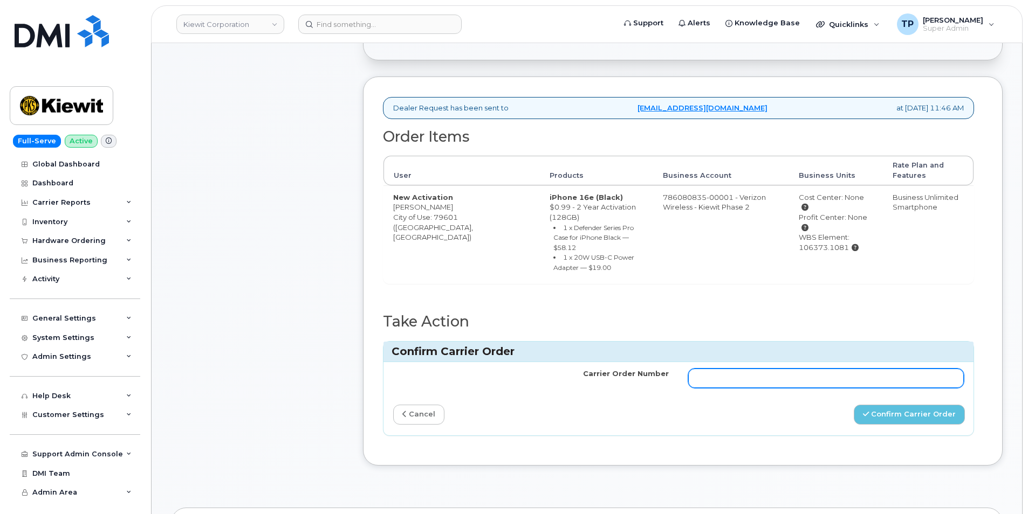
click at [881, 369] on input "Carrier Order Number" at bounding box center [826, 378] width 276 height 19
paste input "MB3000596180535"
type input "MB3000596180535"
click at [907, 383] on div "Carrier Order Number MB3000596180535 cancel Confirm Carrier Order" at bounding box center [678, 398] width 590 height 73
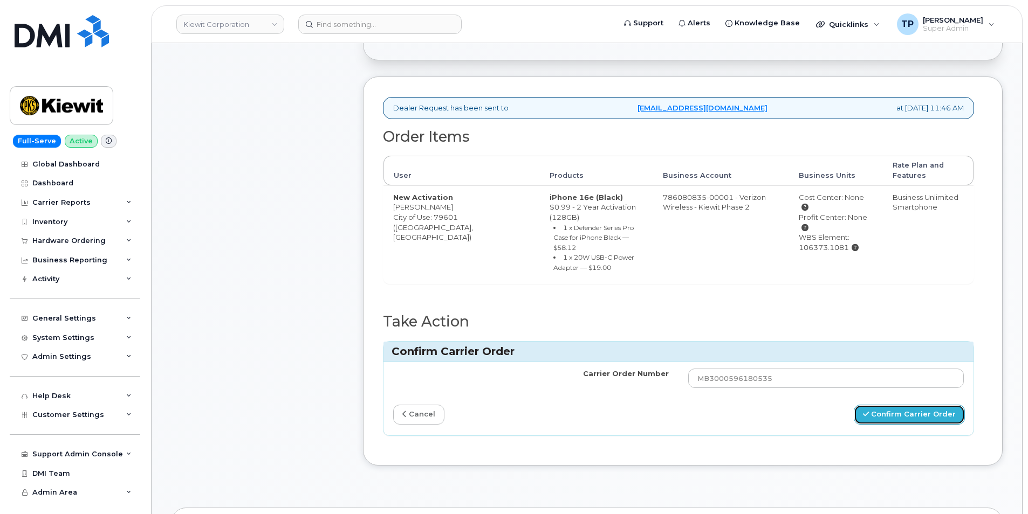
click at [907, 405] on button "Confirm Carrier Order" at bounding box center [909, 415] width 111 height 20
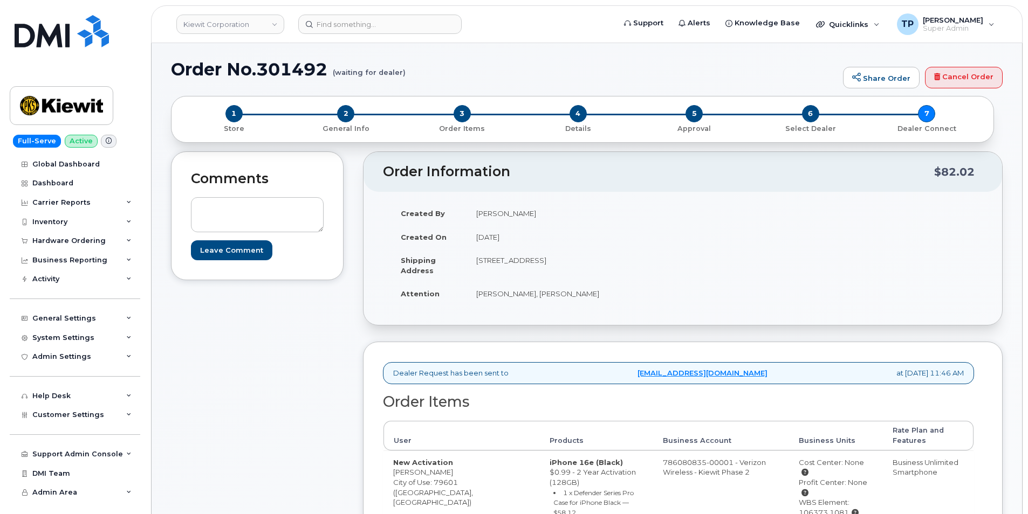
scroll to position [377, 0]
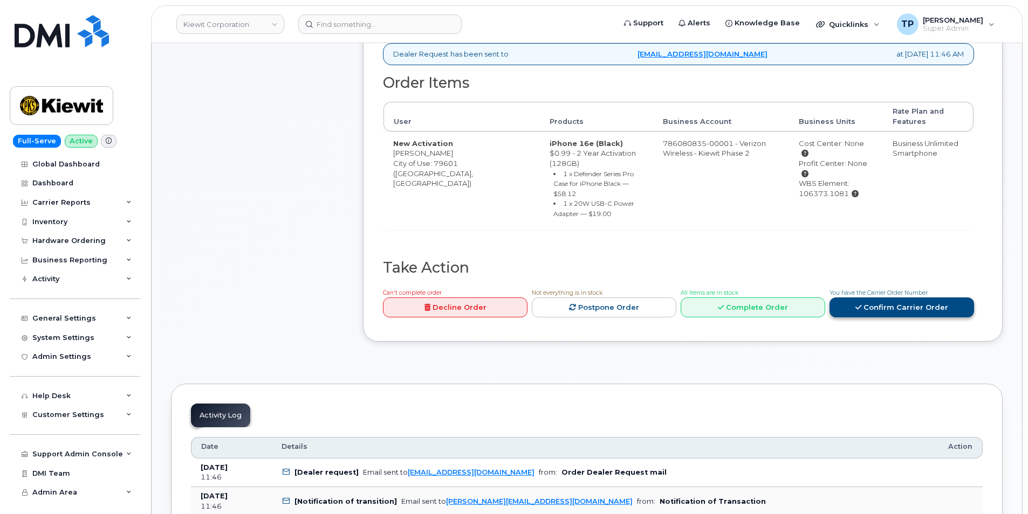
click at [904, 298] on link "Confirm Carrier Order" at bounding box center [901, 308] width 145 height 20
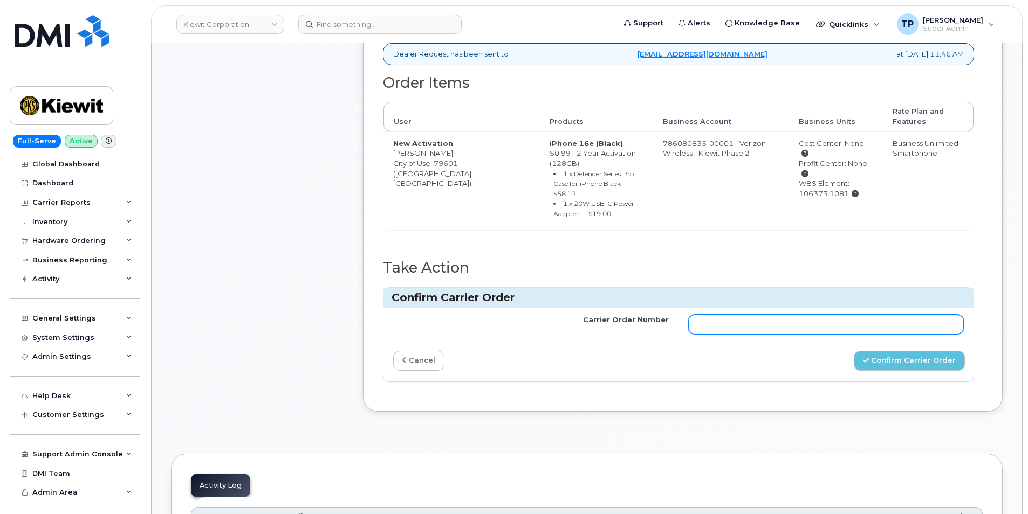
click at [895, 315] on input "Carrier Order Number" at bounding box center [826, 324] width 276 height 19
paste input "MB1000503305259"
type input "MB1000503305259"
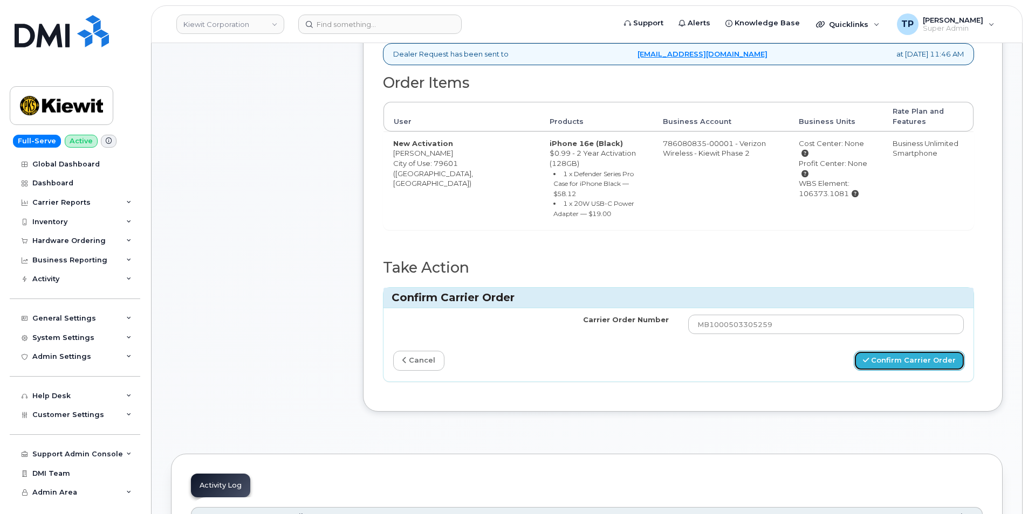
click at [917, 351] on button "Confirm Carrier Order" at bounding box center [909, 361] width 111 height 20
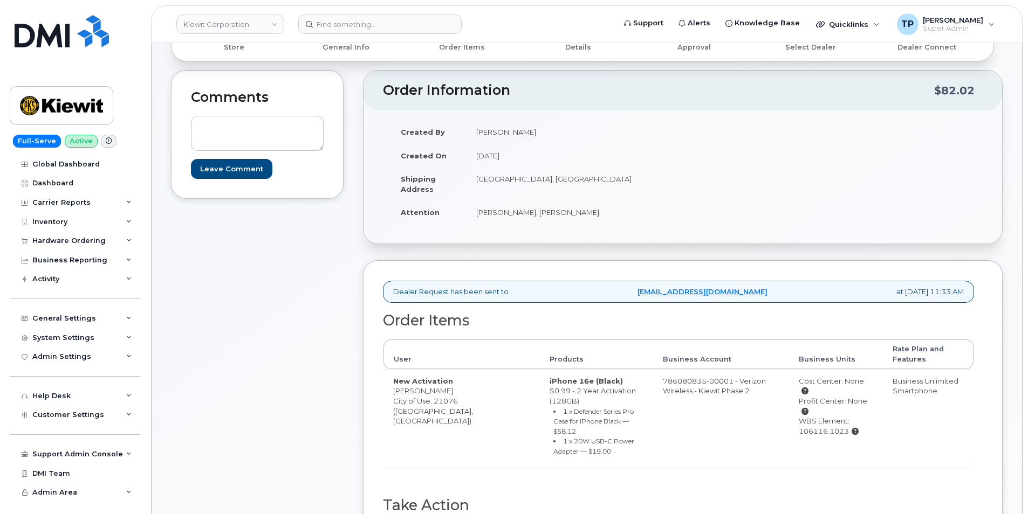
scroll to position [324, 0]
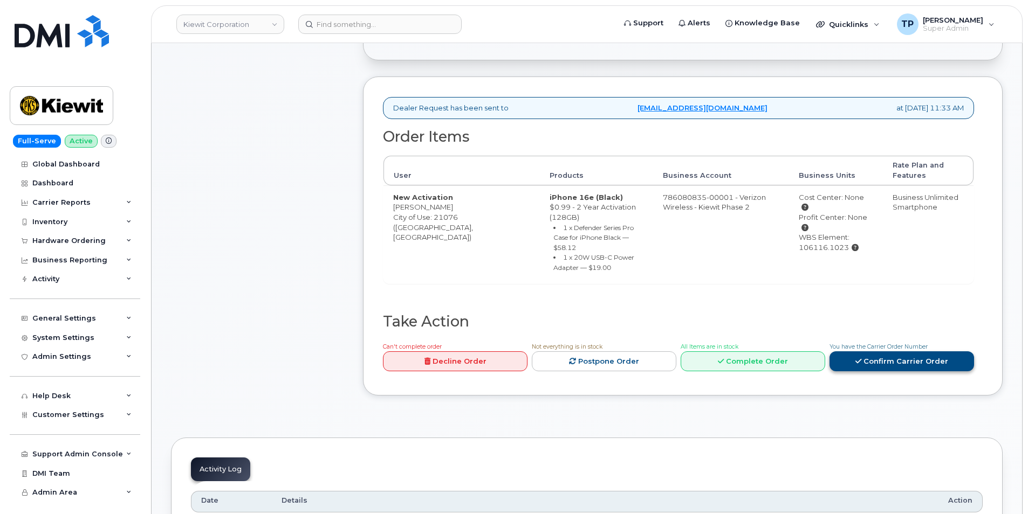
click at [886, 352] on link "Confirm Carrier Order" at bounding box center [901, 362] width 145 height 20
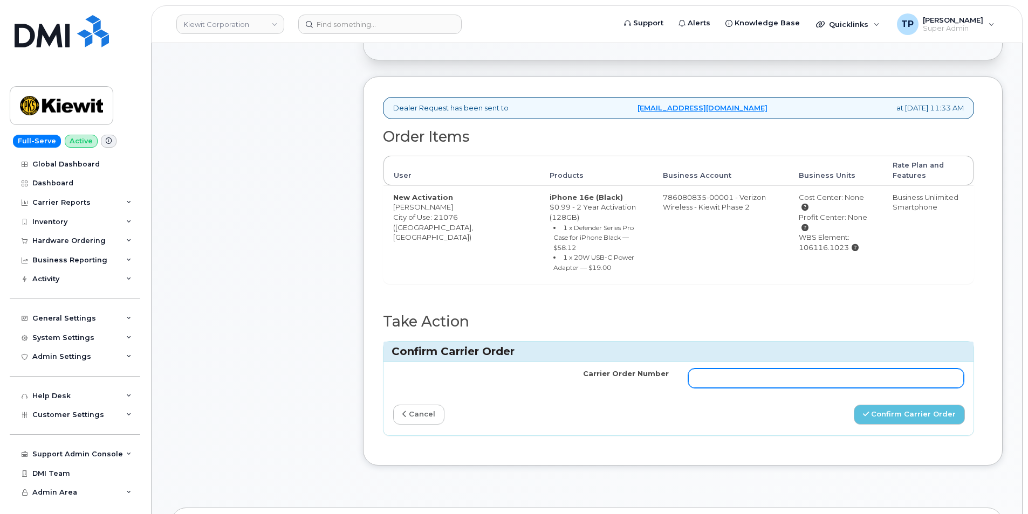
click at [869, 369] on input "Carrier Order Number" at bounding box center [826, 378] width 276 height 19
paste input "MB1000503320627"
type input "MB1000503320627"
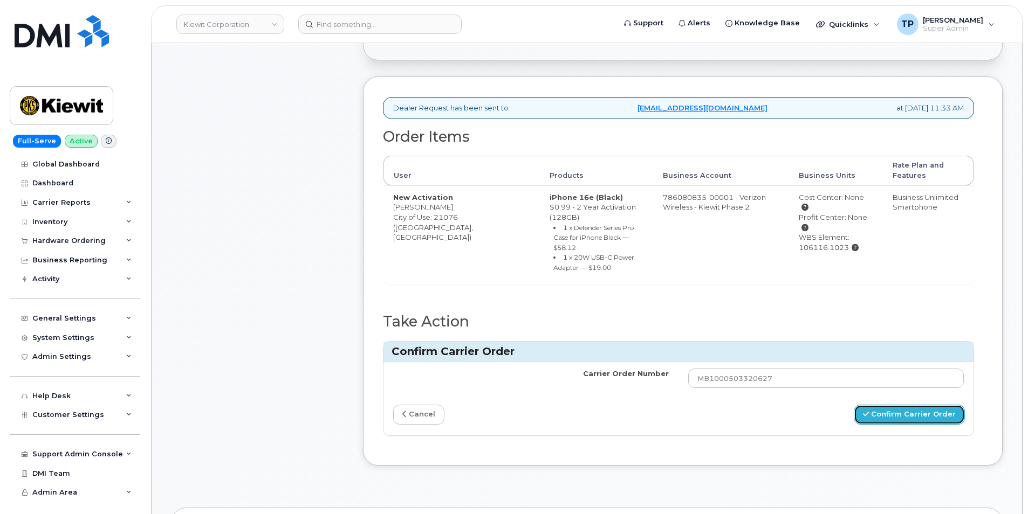
click at [885, 405] on button "Confirm Carrier Order" at bounding box center [909, 415] width 111 height 20
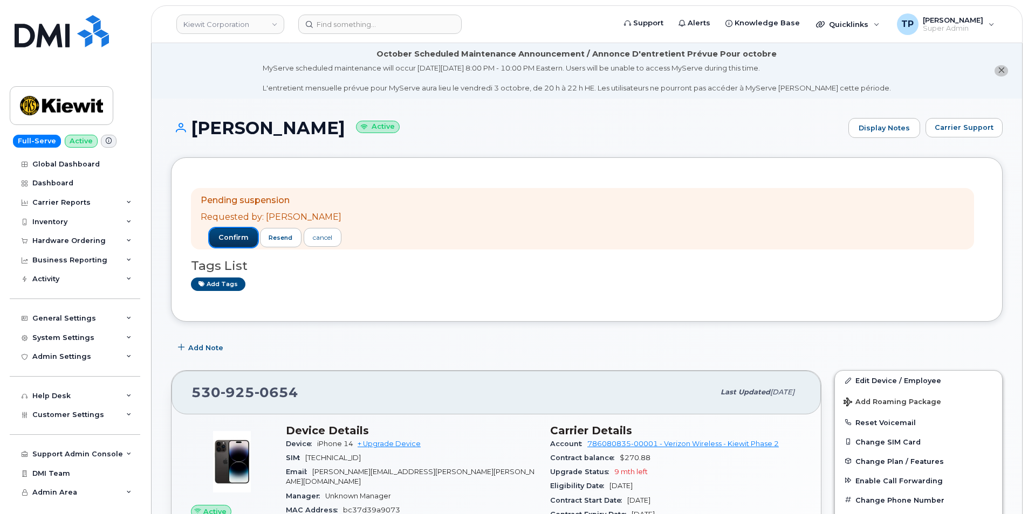
click at [232, 242] on span "confirm" at bounding box center [233, 238] width 30 height 10
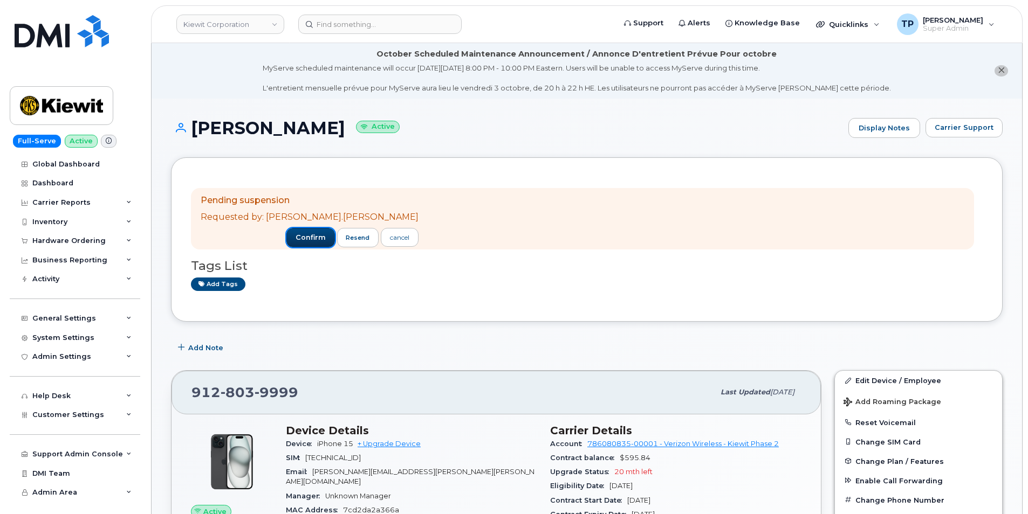
click at [296, 233] on span "confirm" at bounding box center [311, 238] width 30 height 10
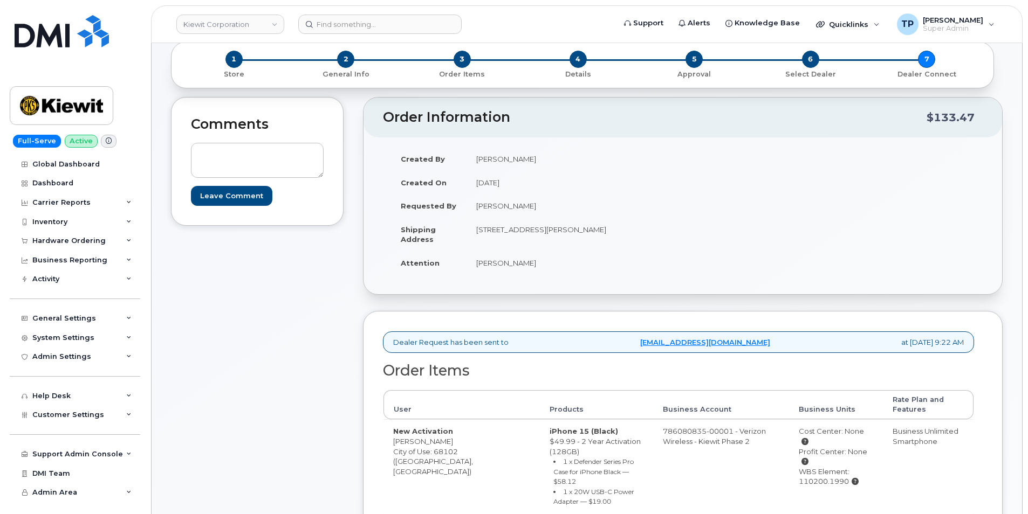
scroll to position [270, 0]
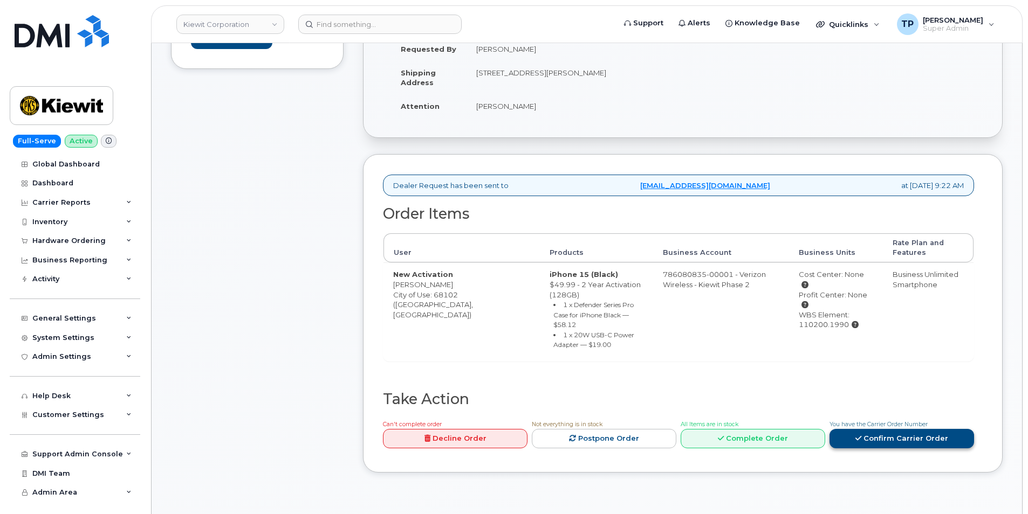
click at [897, 429] on link "Confirm Carrier Order" at bounding box center [901, 439] width 145 height 20
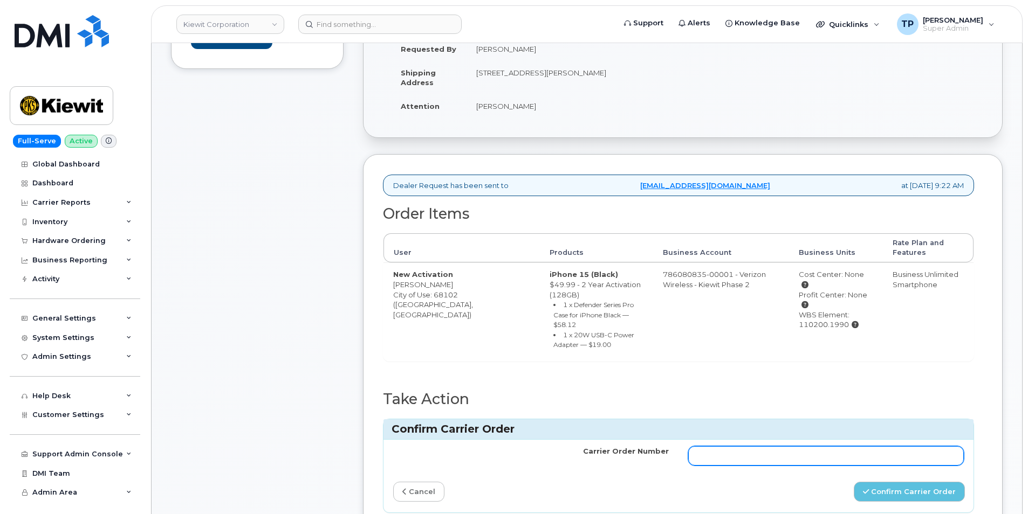
click at [882, 446] on input "Carrier Order Number" at bounding box center [826, 455] width 276 height 19
paste input "MB3000596141490"
type input "MB3000596141490"
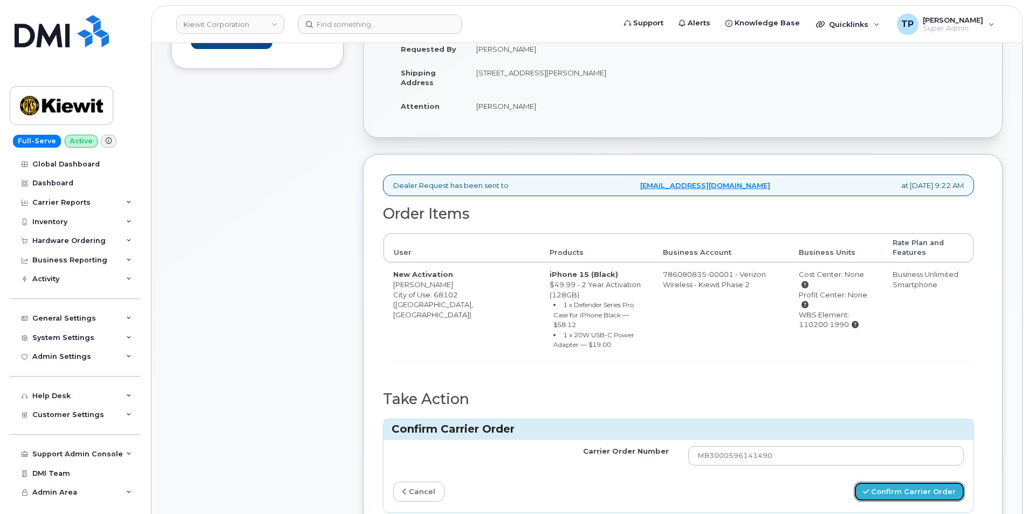
click at [891, 482] on button "Confirm Carrier Order" at bounding box center [909, 492] width 111 height 20
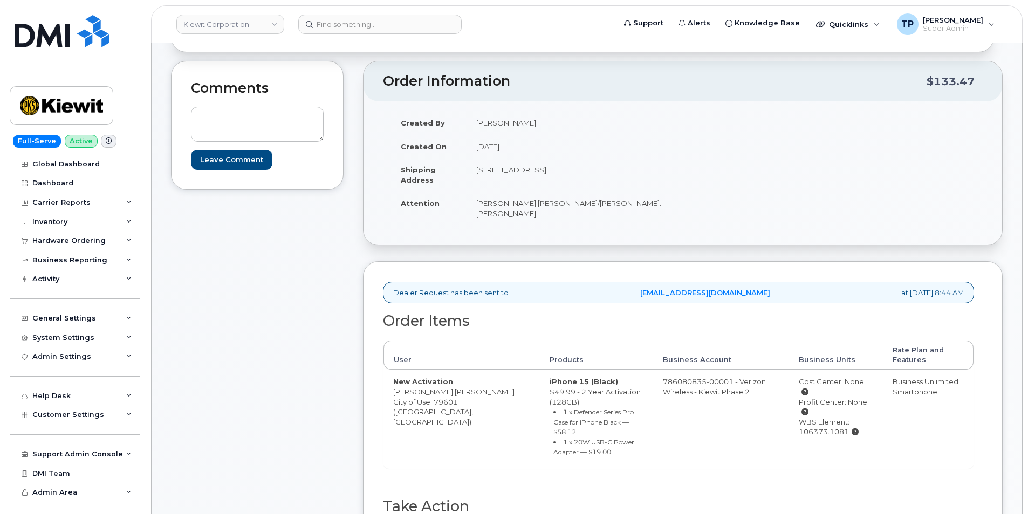
scroll to position [377, 0]
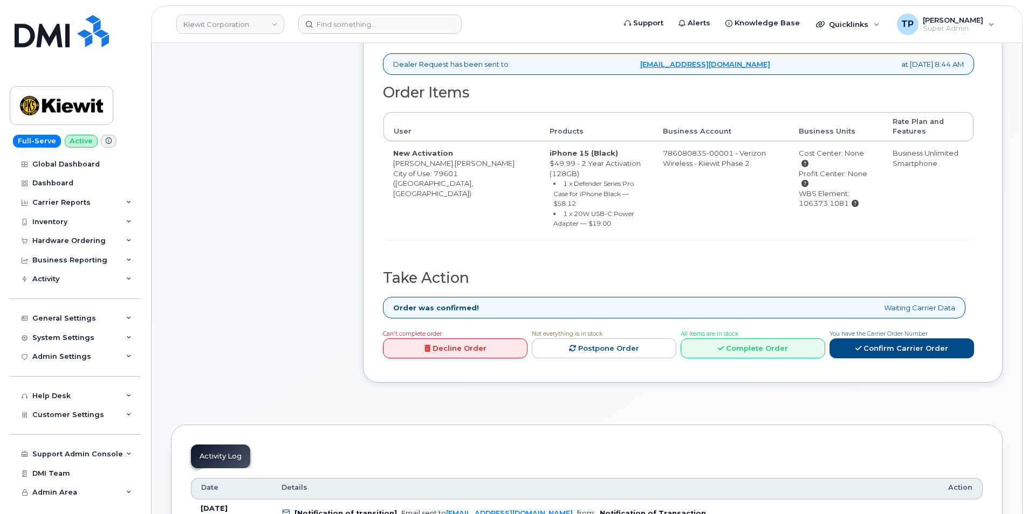
drag, startPoint x: 931, startPoint y: 329, endPoint x: 938, endPoint y: 246, distance: 82.8
click at [938, 246] on div "Dealer Request has been sent to [EMAIL_ADDRESS][DOMAIN_NAME] at [DATE] 8:44 AM …" at bounding box center [683, 208] width 600 height 310
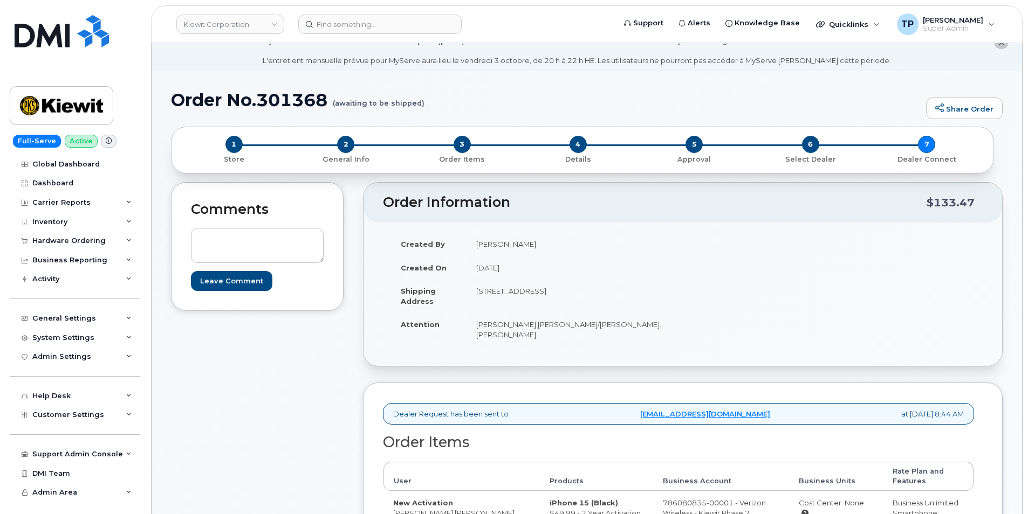
scroll to position [216, 0]
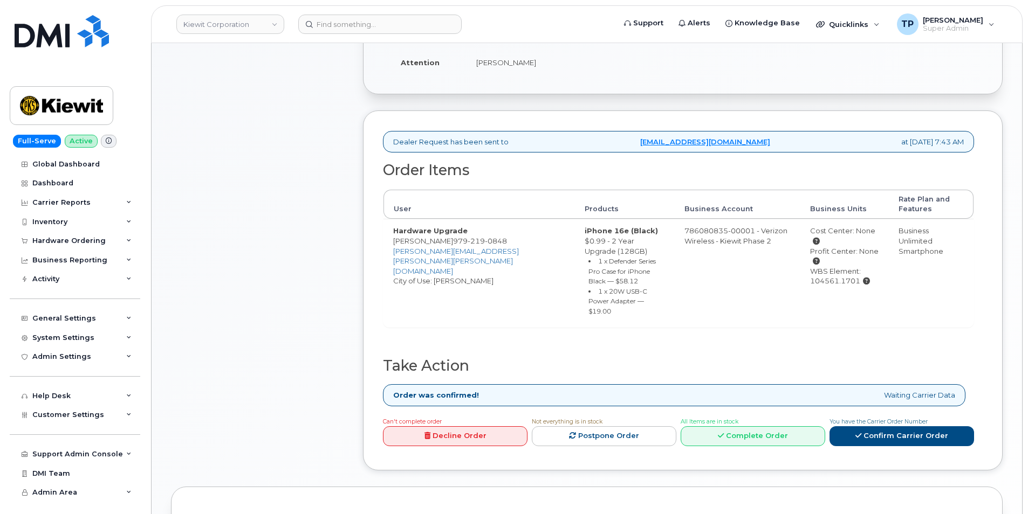
scroll to position [377, 0]
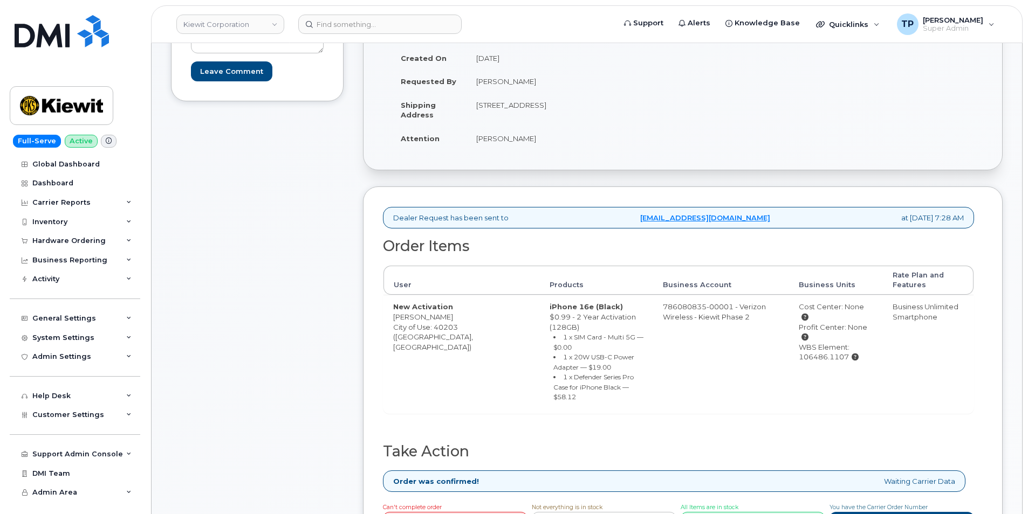
scroll to position [270, 0]
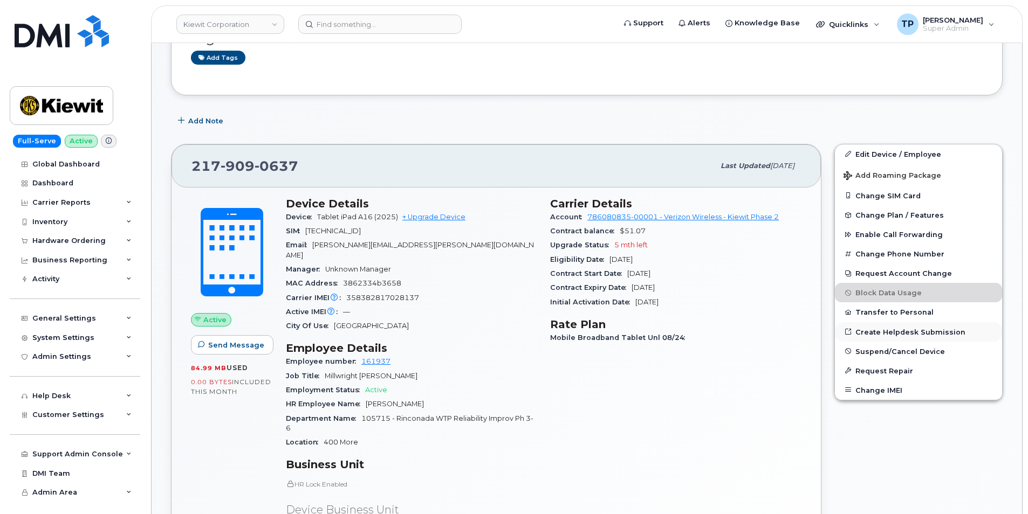
scroll to position [270, 0]
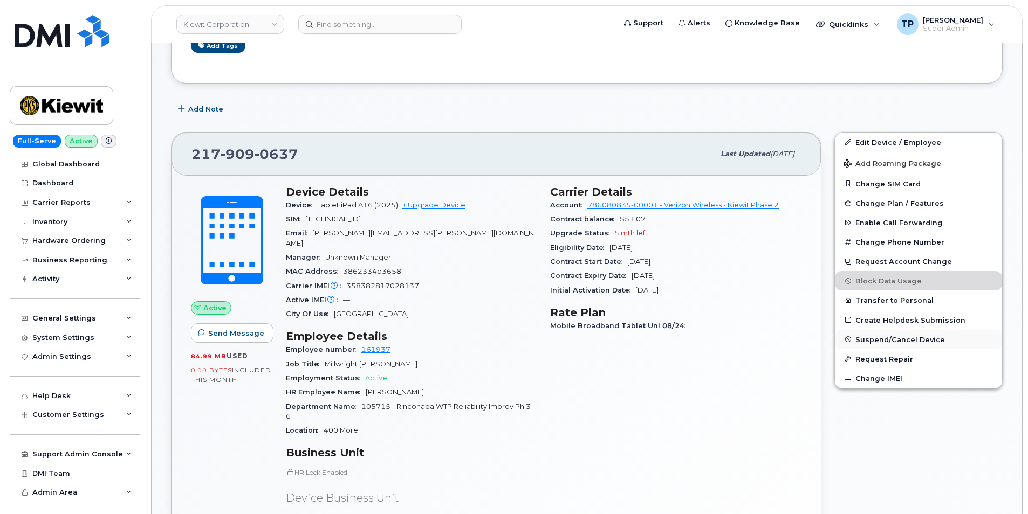
click at [908, 340] on span "Suspend/Cancel Device" at bounding box center [900, 339] width 90 height 8
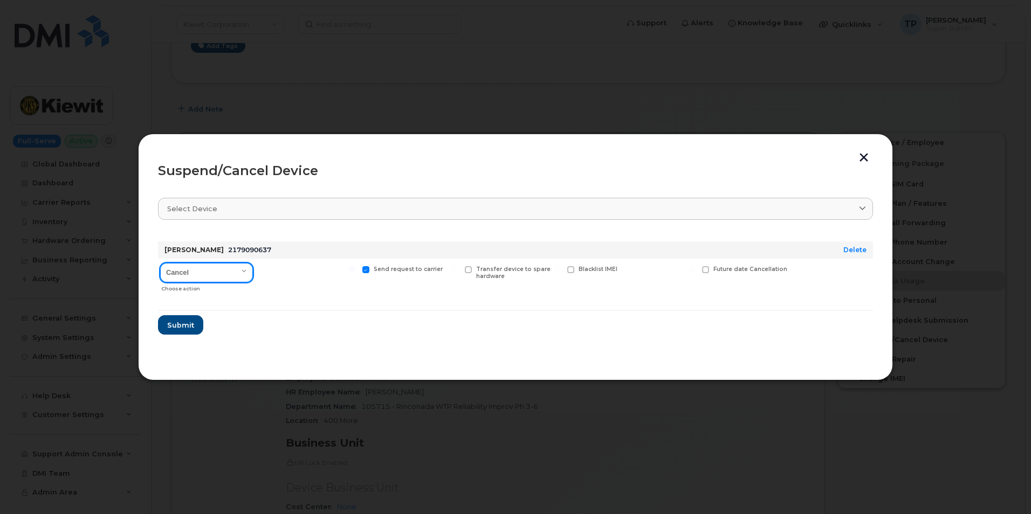
click at [242, 273] on select "Cancel Suspend - Reduced Rate Suspend - Full Rate Suspend - Lost Device/Stolen …" at bounding box center [206, 272] width 93 height 19
select select "[object Object]"
click at [160, 263] on select "Cancel Suspend - Reduced Rate Suspend - Full Rate Suspend - Lost Device/Stolen …" at bounding box center [206, 272] width 93 height 19
click at [361, 268] on div "Send request to carrier" at bounding box center [410, 278] width 100 height 38
click at [365, 268] on span at bounding box center [365, 269] width 7 height 7
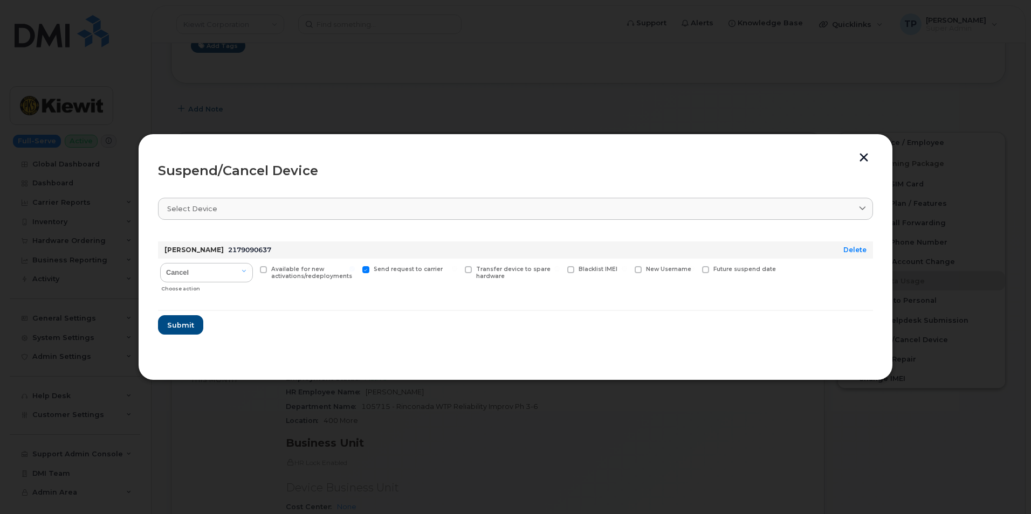
click at [355, 268] on input "Send request to carrier" at bounding box center [351, 268] width 5 height 5
checkbox input "false"
click at [186, 325] on span "Submit" at bounding box center [180, 325] width 27 height 10
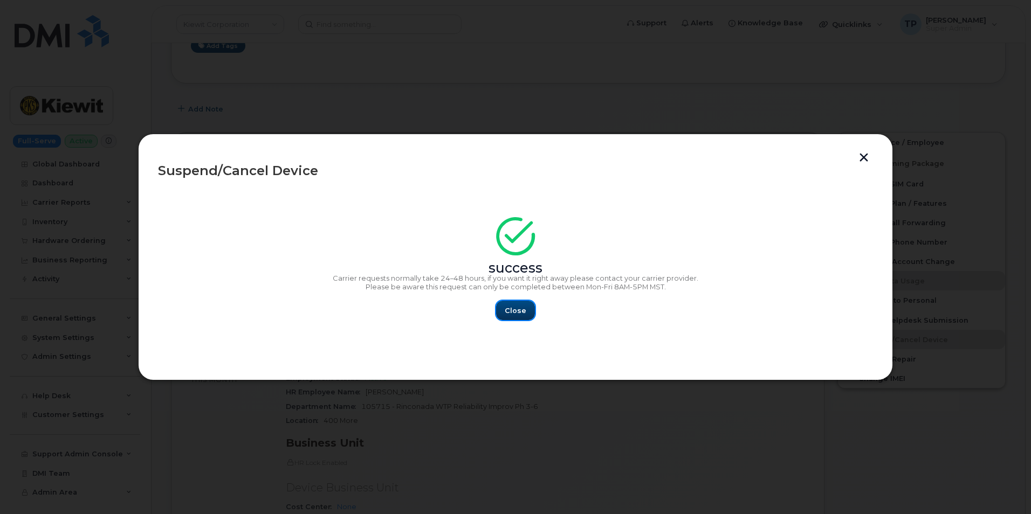
click at [529, 308] on button "Close" at bounding box center [515, 310] width 39 height 19
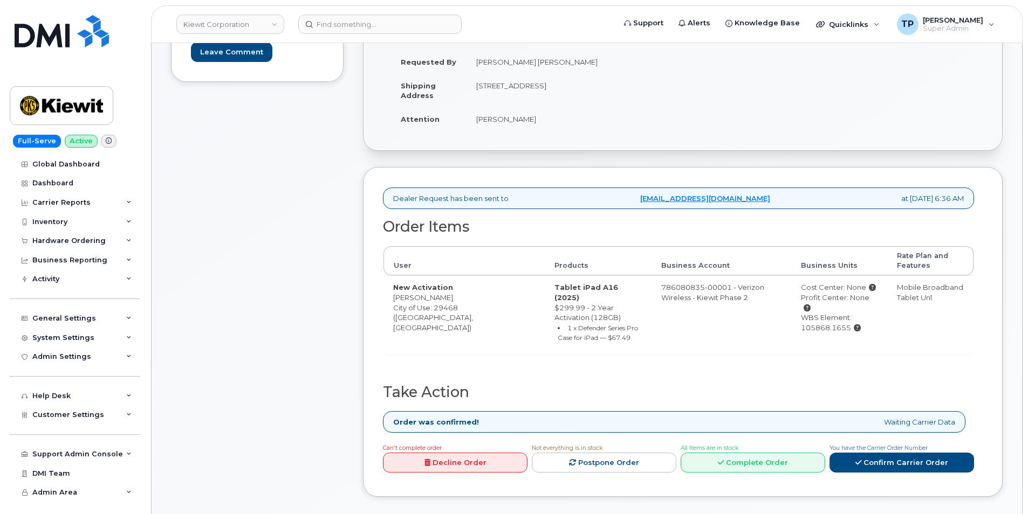
scroll to position [270, 0]
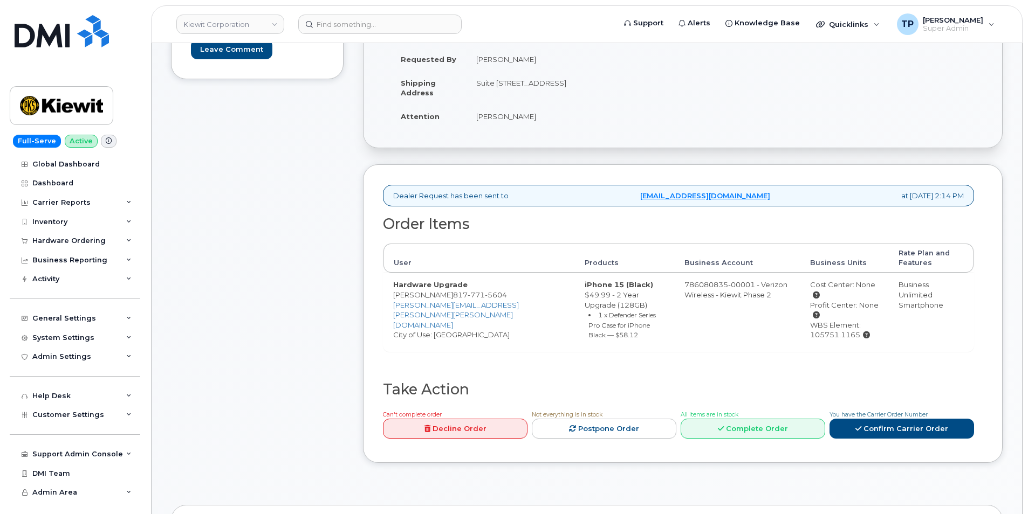
scroll to position [270, 0]
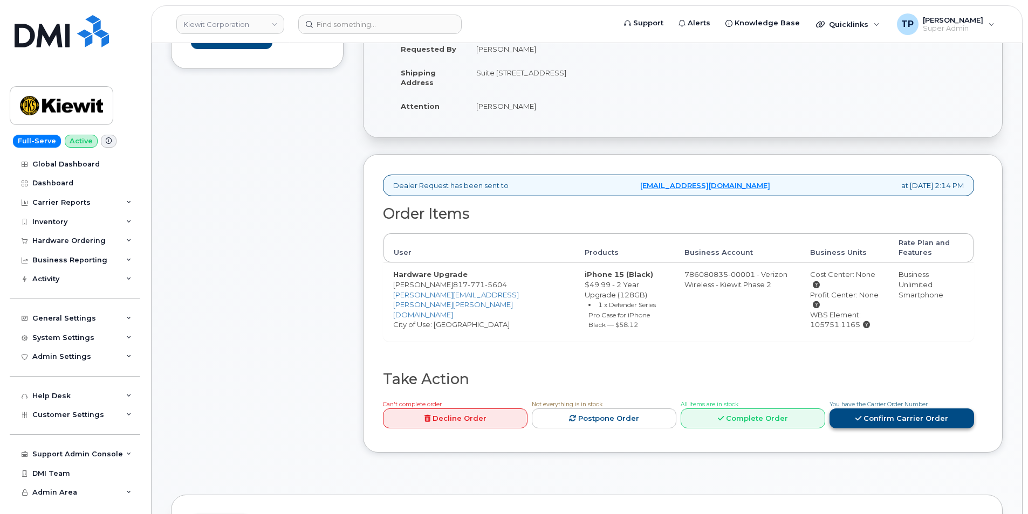
click at [925, 415] on link "Confirm Carrier Order" at bounding box center [901, 419] width 145 height 20
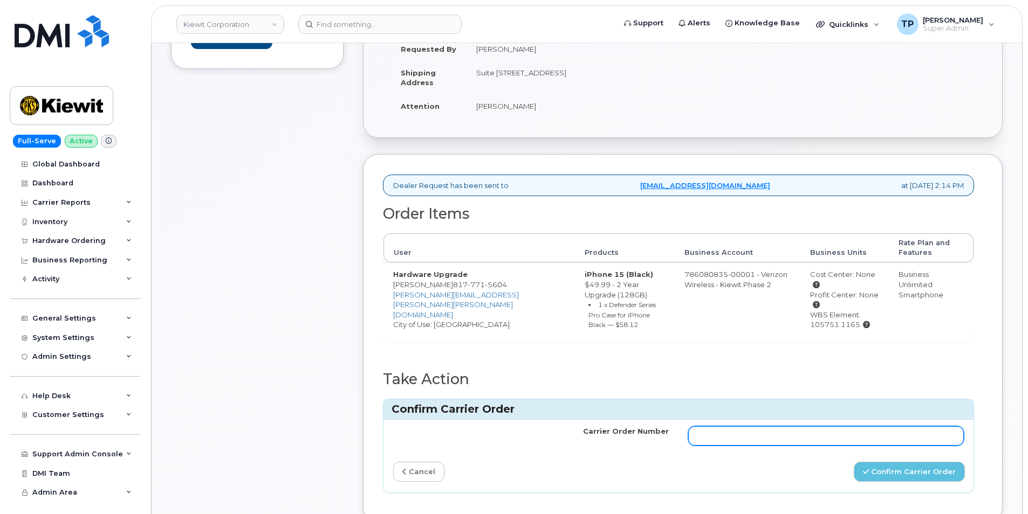
click at [879, 432] on input "Carrier Order Number" at bounding box center [826, 436] width 276 height 19
paste input "MB1000503358372"
type input "MB1000503358372"
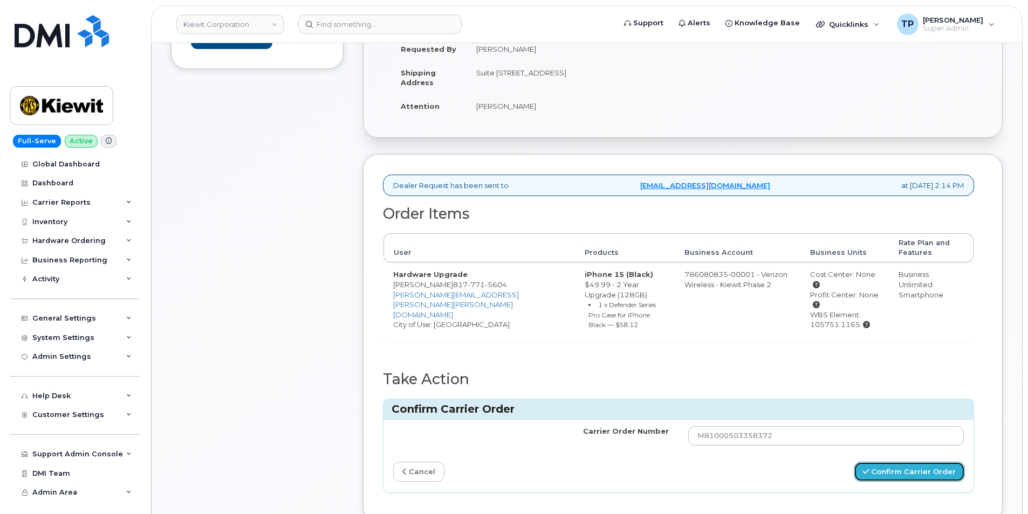
click at [897, 475] on button "Confirm Carrier Order" at bounding box center [909, 472] width 111 height 20
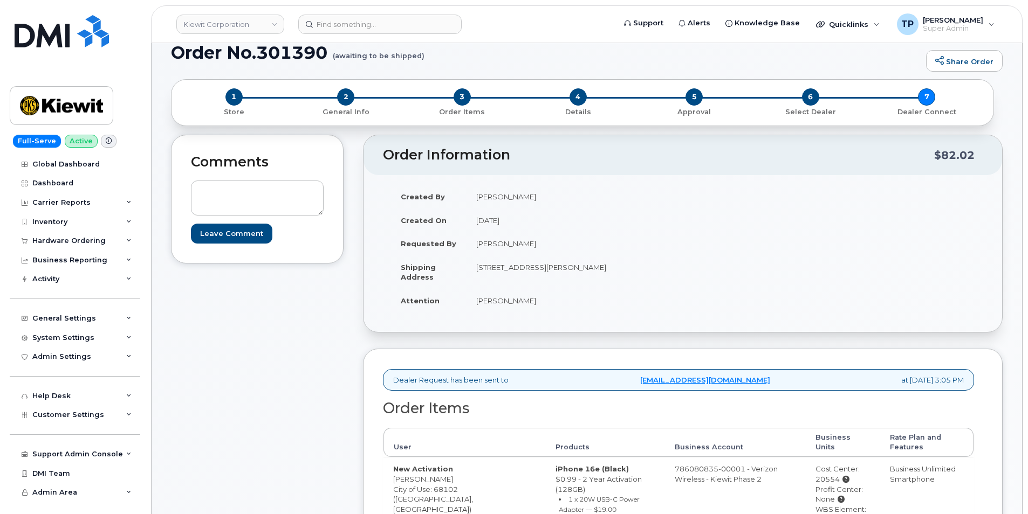
scroll to position [270, 0]
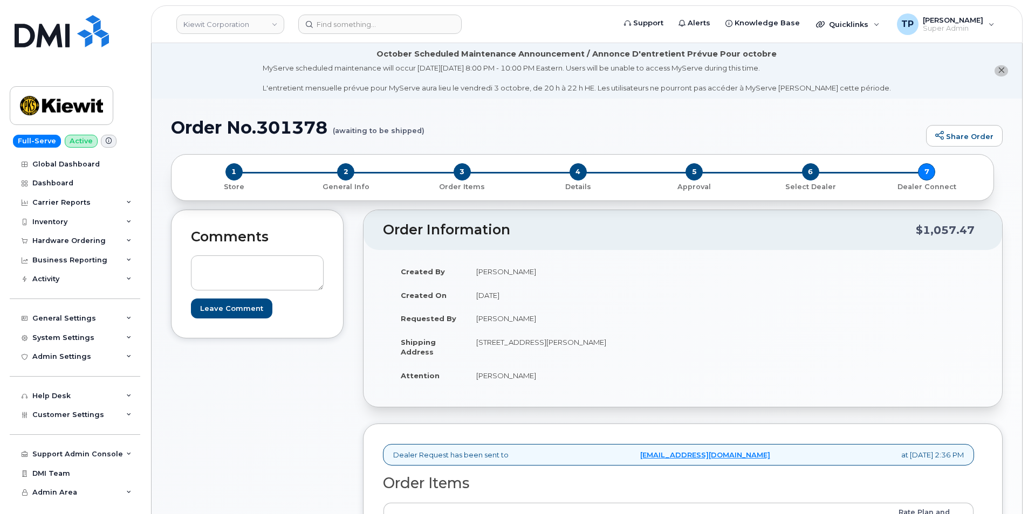
scroll to position [431, 0]
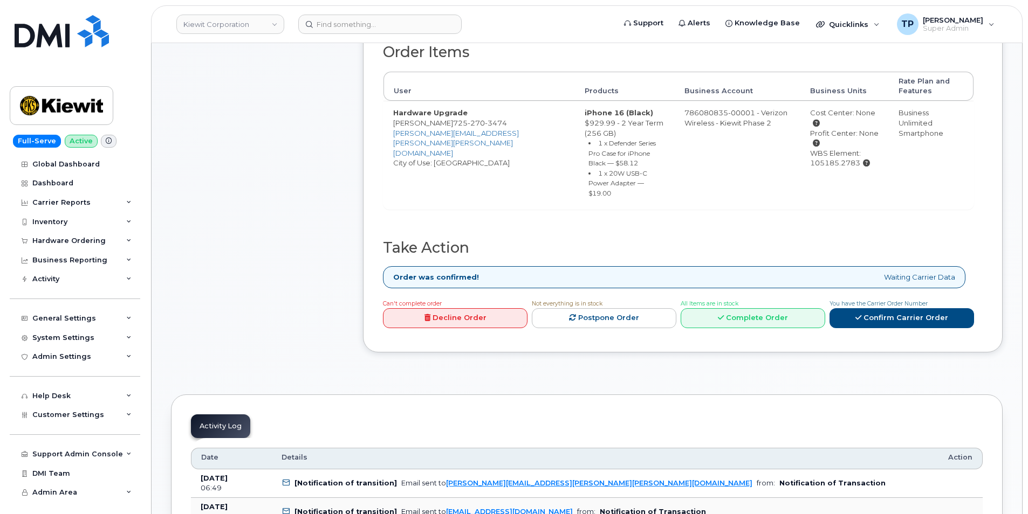
click at [738, 5] on div "[PERSON_NAME] Corporation Support Alerts Knowledge Base Quicklinks Suspend / Ca…" at bounding box center [586, 24] width 871 height 38
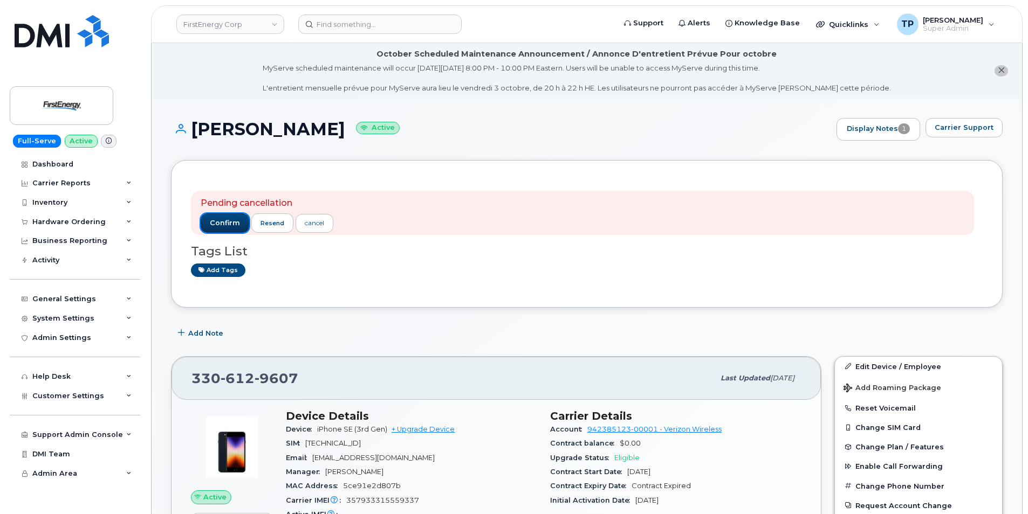
click at [230, 220] on span "confirm" at bounding box center [225, 223] width 30 height 10
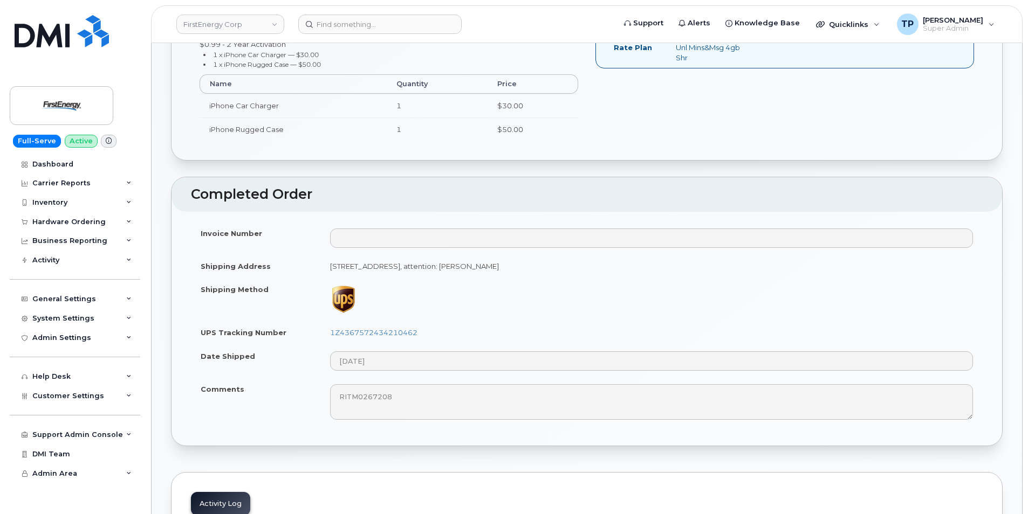
scroll to position [539, 0]
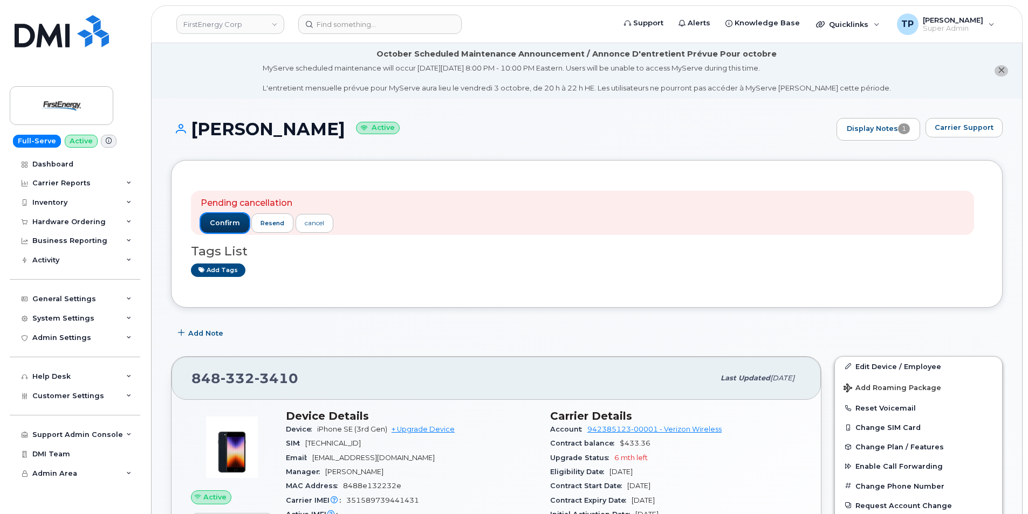
click at [215, 223] on span "confirm" at bounding box center [225, 223] width 30 height 10
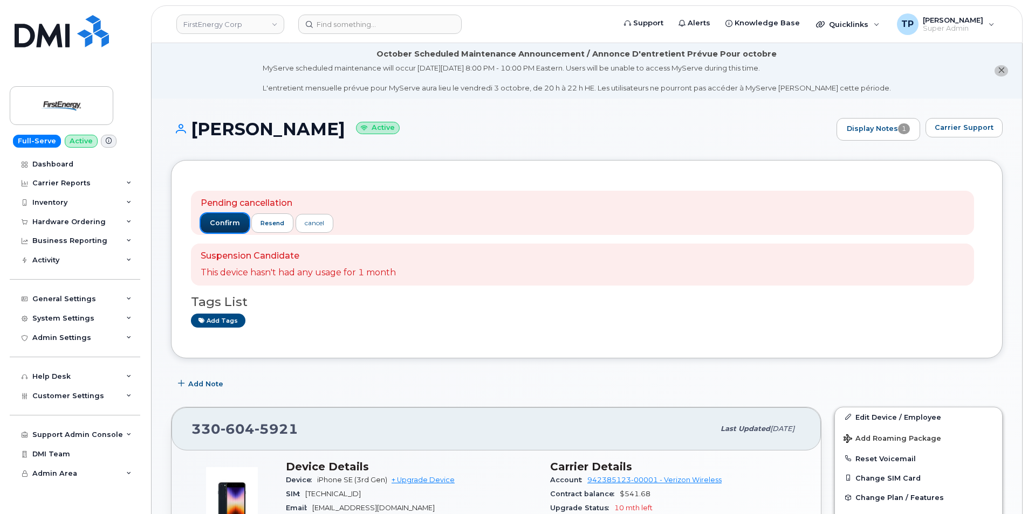
click at [238, 222] on span "confirm" at bounding box center [225, 223] width 30 height 10
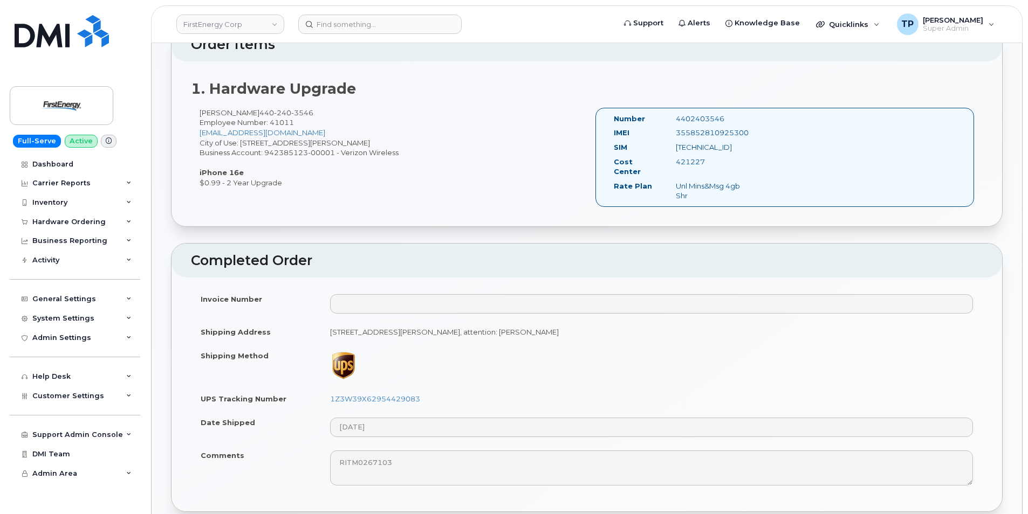
scroll to position [377, 0]
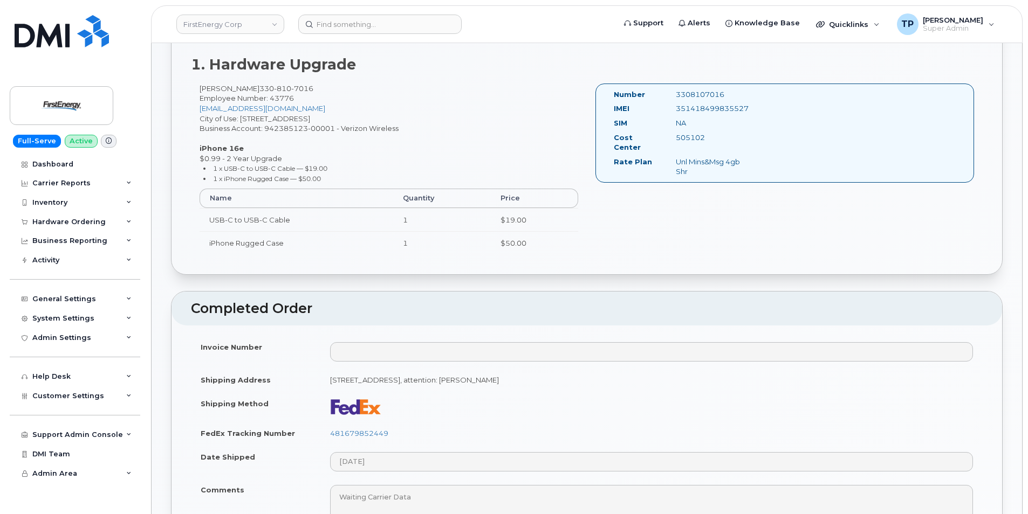
scroll to position [485, 0]
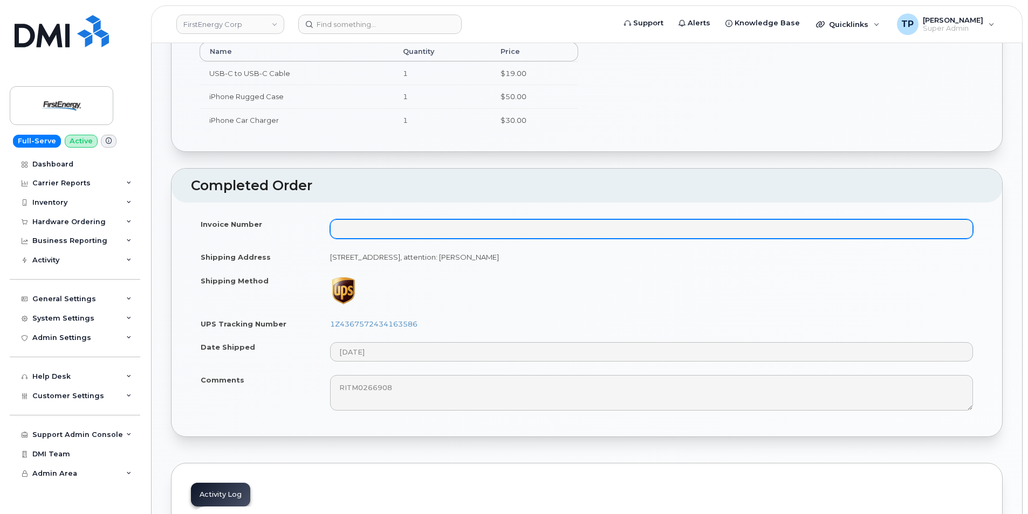
scroll to position [539, 0]
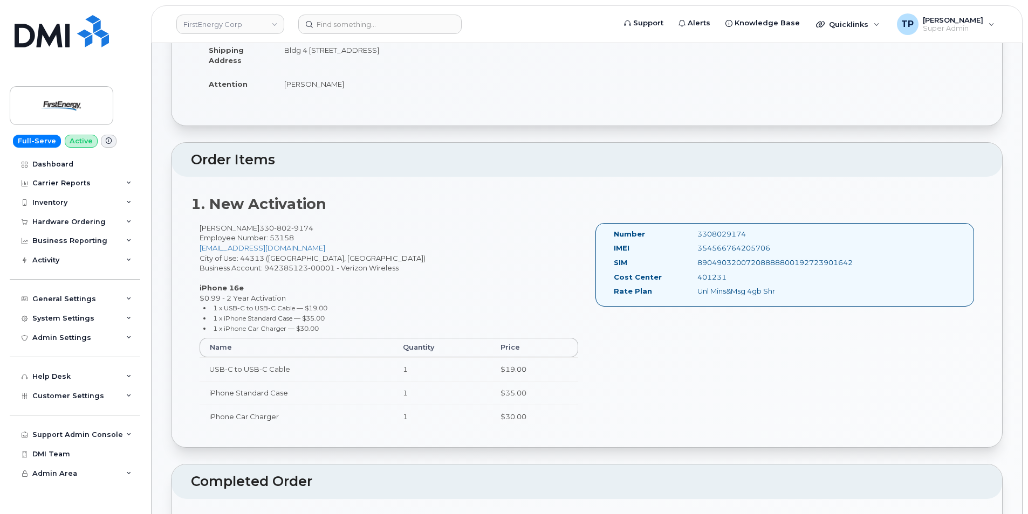
scroll to position [324, 0]
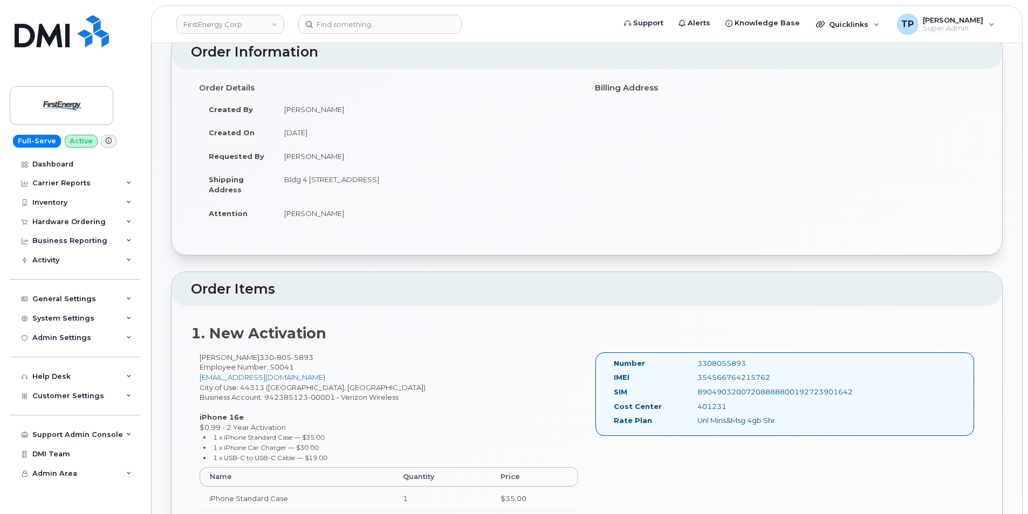
scroll to position [324, 0]
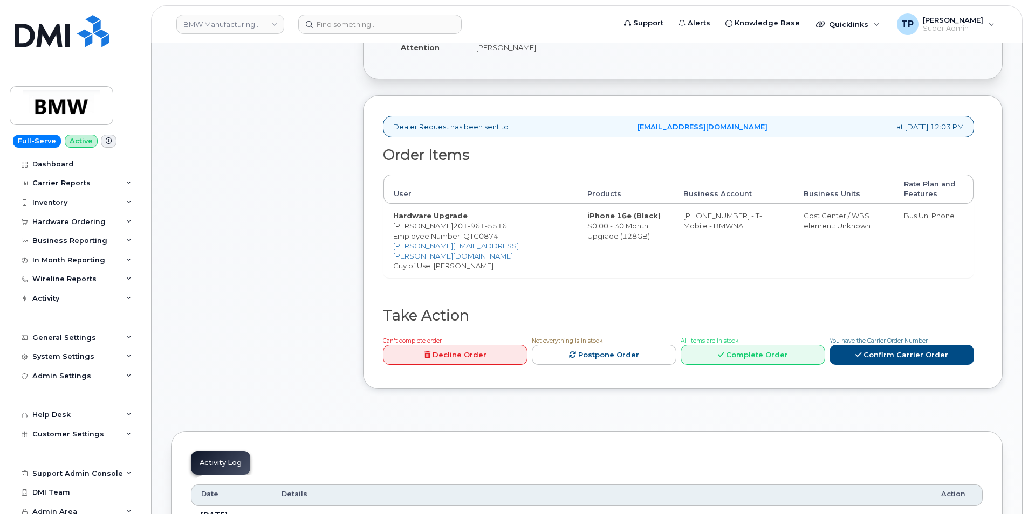
scroll to position [431, 0]
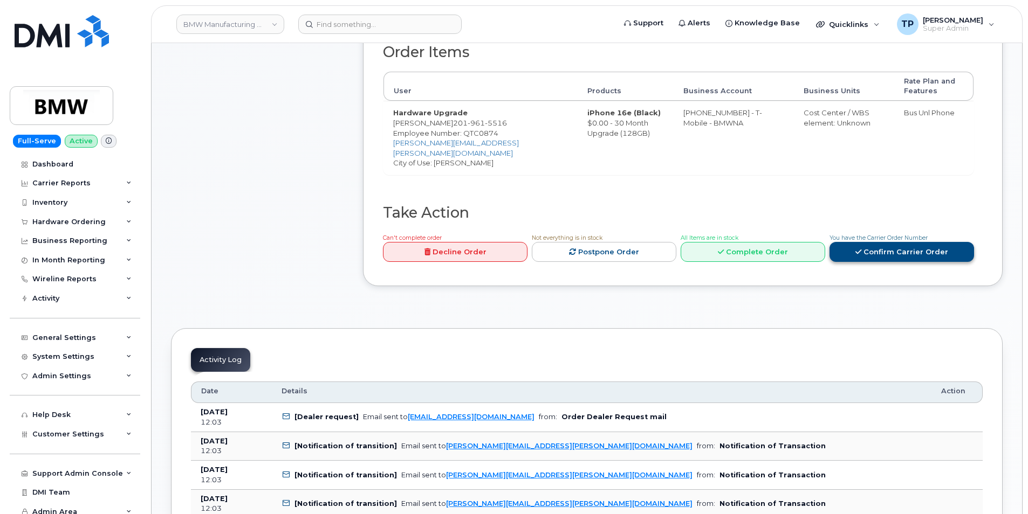
click at [894, 251] on link "Confirm Carrier Order" at bounding box center [901, 252] width 145 height 20
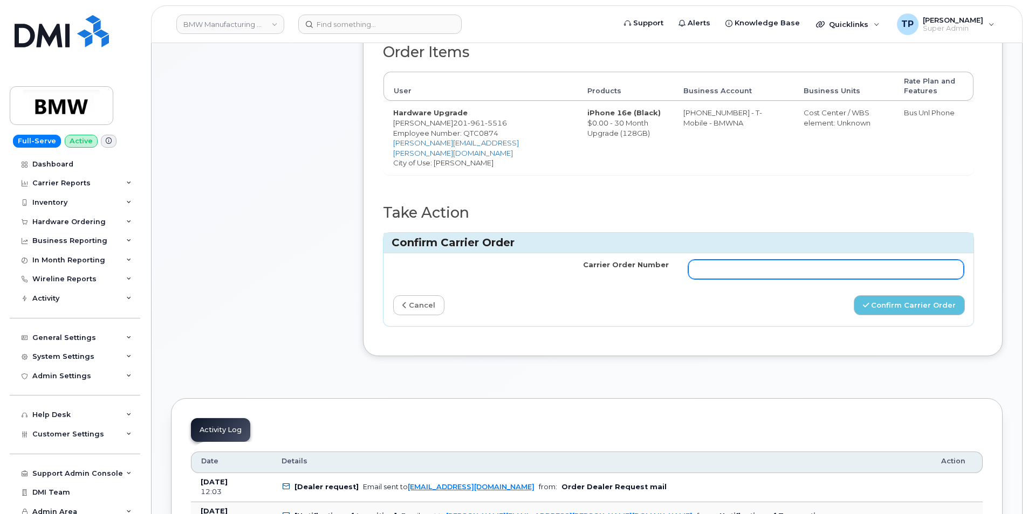
click at [855, 269] on input "Carrier Order Number" at bounding box center [826, 269] width 276 height 19
paste input "771925566"
type input "771925566"
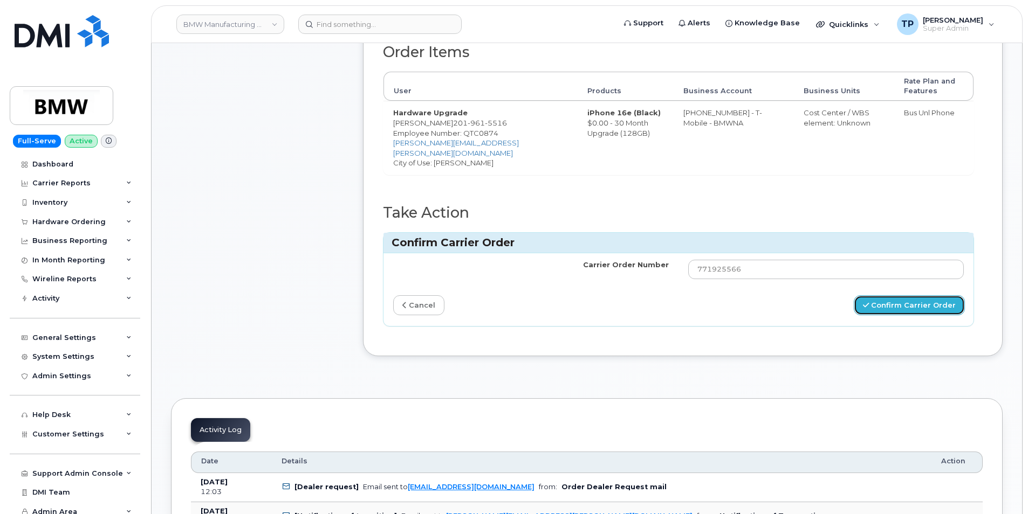
click at [914, 301] on button "Confirm Carrier Order" at bounding box center [909, 306] width 111 height 20
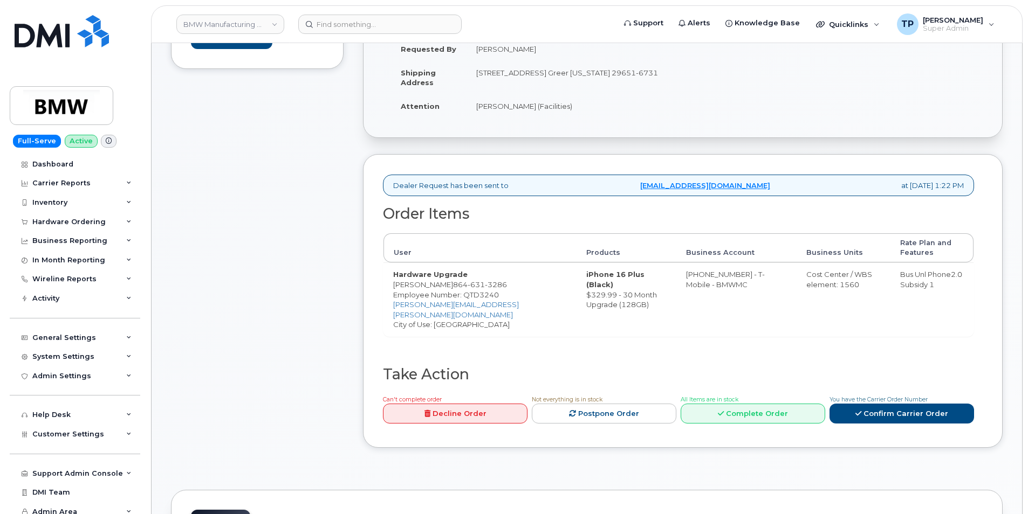
scroll to position [324, 0]
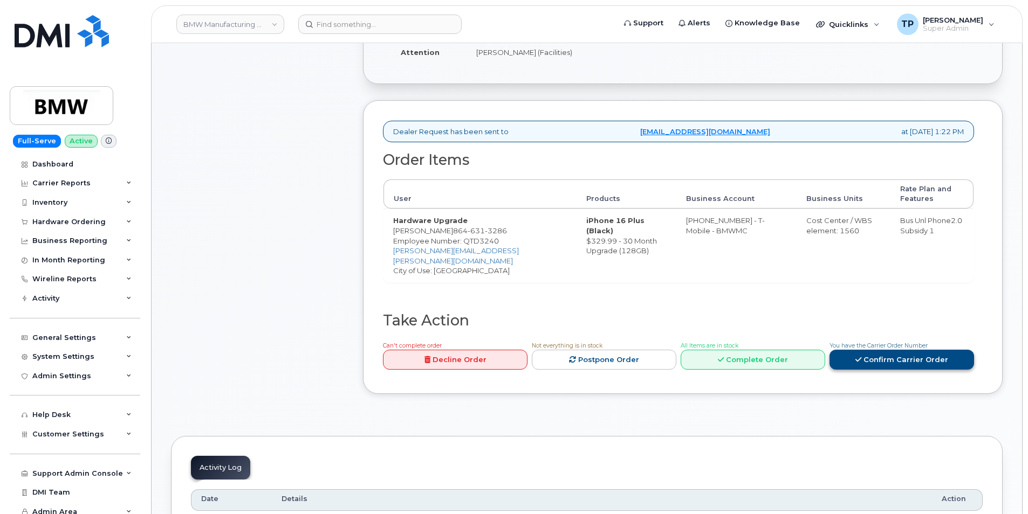
click at [881, 355] on link "Confirm Carrier Order" at bounding box center [901, 360] width 145 height 20
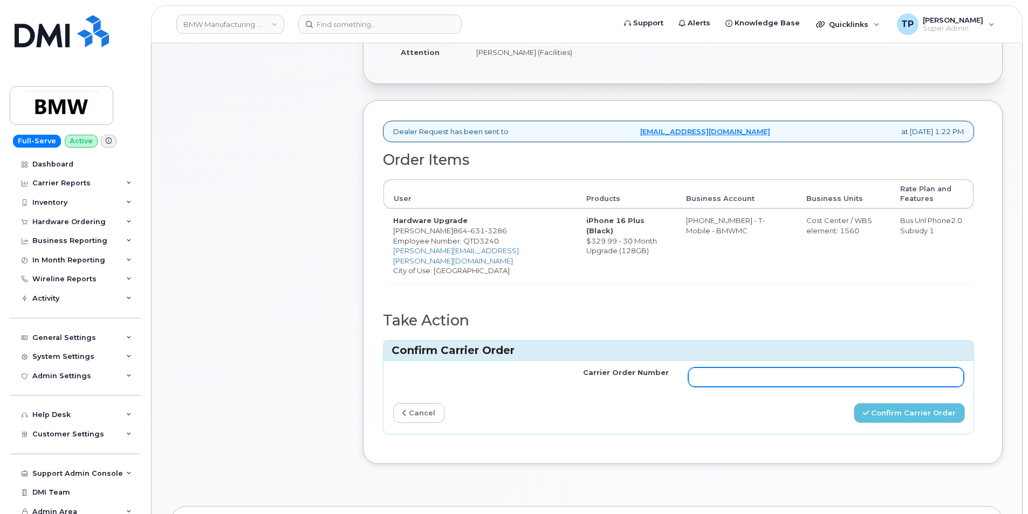
click at [856, 377] on input "Carrier Order Number" at bounding box center [826, 377] width 276 height 19
paste input "771925705"
type input "771925705"
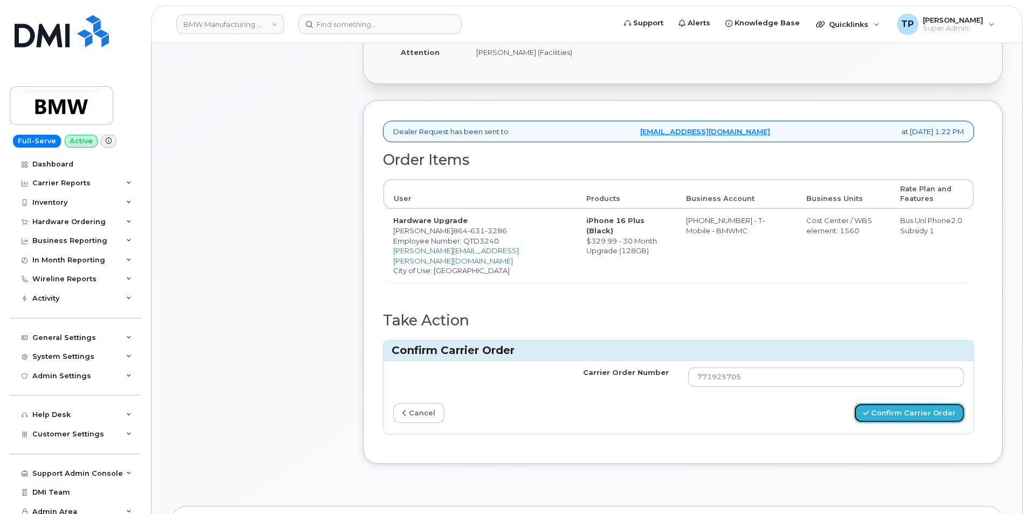
click at [908, 411] on button "Confirm Carrier Order" at bounding box center [909, 413] width 111 height 20
